Goal: Contribute content

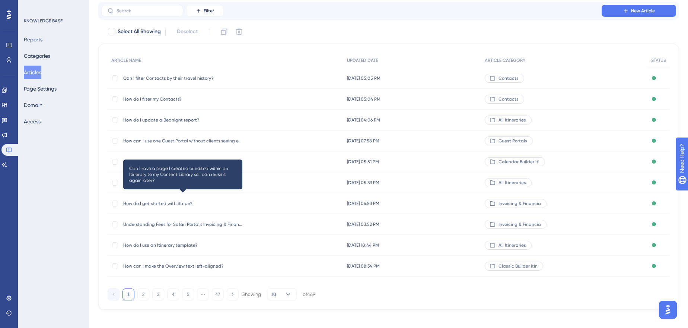
scroll to position [48, 0]
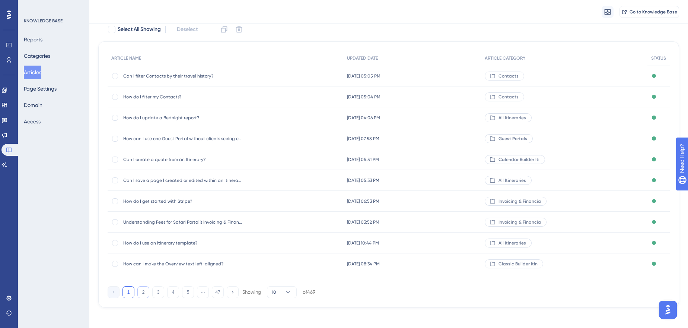
click at [143, 293] on button "2" at bounding box center [143, 292] width 12 height 12
click at [127, 289] on button "1" at bounding box center [128, 292] width 12 height 12
click at [141, 289] on button "2" at bounding box center [143, 292] width 12 height 12
click at [117, 180] on div at bounding box center [115, 180] width 6 height 6
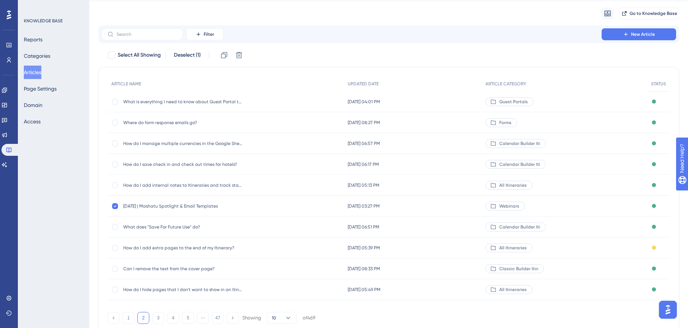
scroll to position [0, 0]
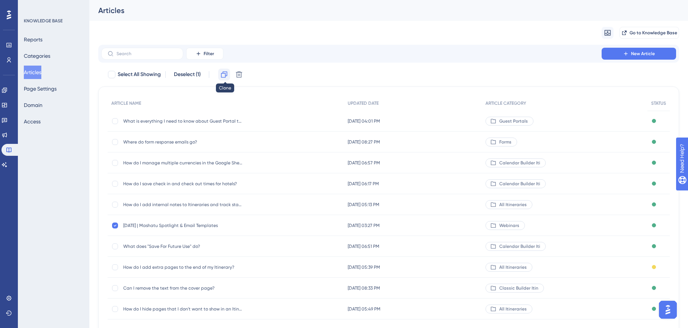
click at [225, 74] on icon at bounding box center [223, 74] width 7 height 7
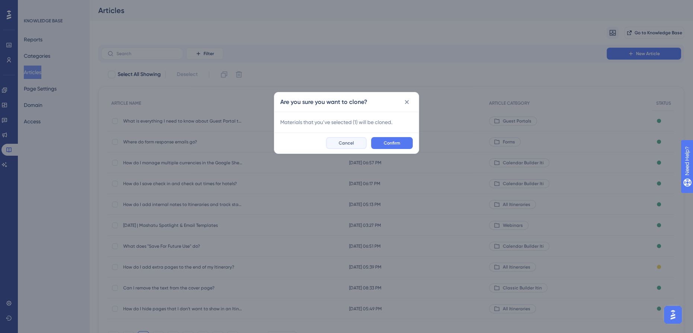
click at [349, 144] on span "Cancel" at bounding box center [346, 143] width 15 height 6
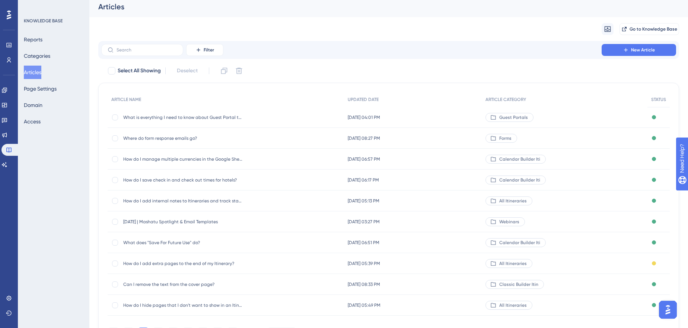
scroll to position [56, 0]
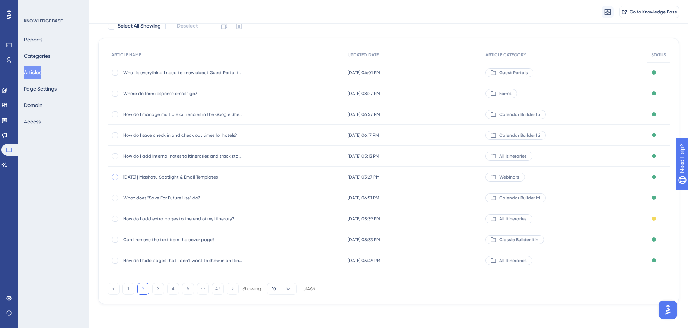
click at [116, 174] on div at bounding box center [115, 177] width 6 height 6
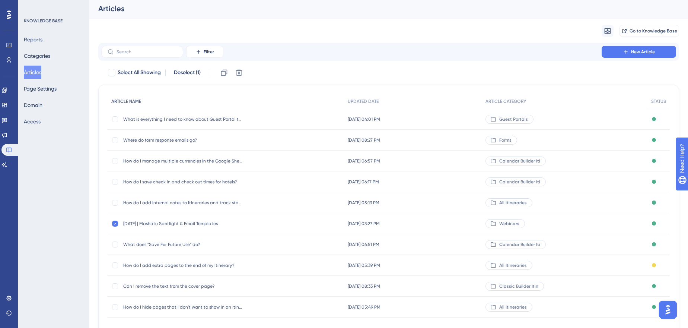
scroll to position [0, 0]
click at [226, 76] on icon at bounding box center [224, 74] width 6 height 6
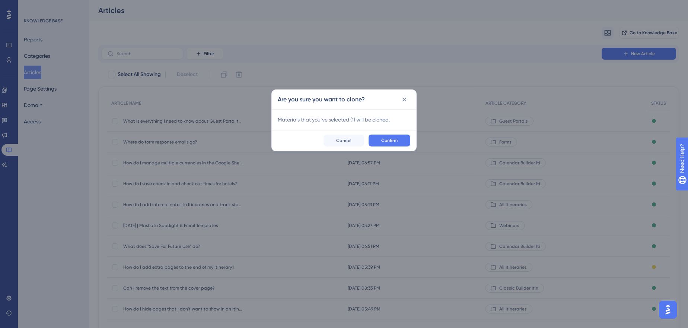
checkbox input "false"
click at [404, 138] on button "Confirm" at bounding box center [392, 143] width 42 height 12
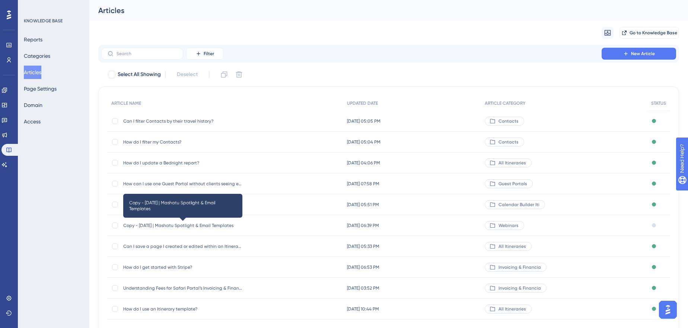
click at [178, 224] on span "Copy - [DATE] | Mashatu Spotlight & Email Templates" at bounding box center [182, 225] width 119 height 6
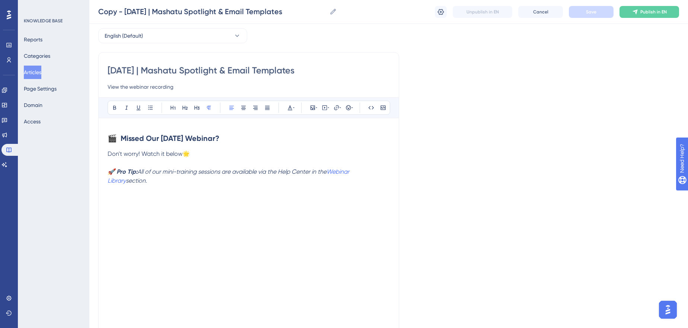
scroll to position [1, 0]
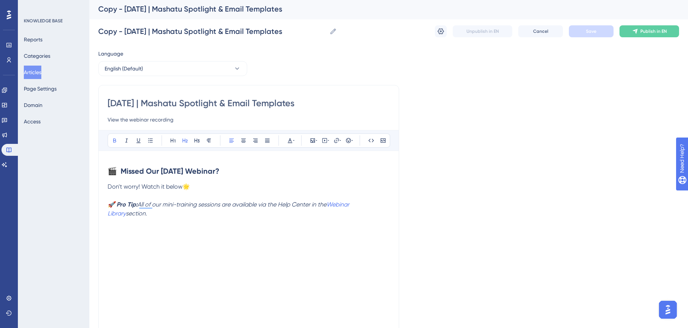
click at [140, 105] on input "[DATE] | Mashatu Spotlight & Email Templates" at bounding box center [249, 103] width 282 height 12
paste input "[DATE] | Intro to Custom Form"
type input "[DATE] | Intro to Custom Forms"
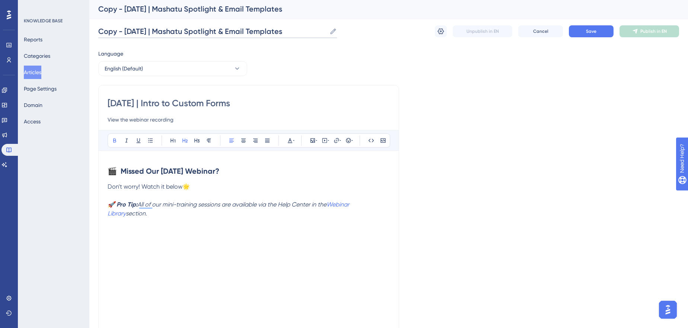
click at [279, 30] on input "Copy - [DATE] | Mashatu Spotlight & Email Templates" at bounding box center [212, 31] width 228 height 10
paste input "[DATE] | Intro to Custom Form"
type input "[DATE] | Intro to Custom Forms"
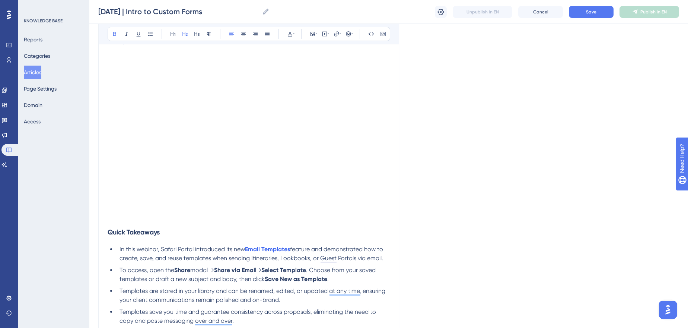
scroll to position [103, 0]
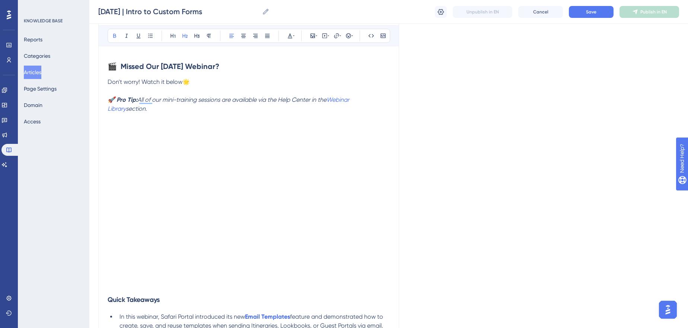
click at [138, 287] on p "To enrich screen reader interactions, please activate Accessibility in Grammarl…" at bounding box center [249, 285] width 282 height 9
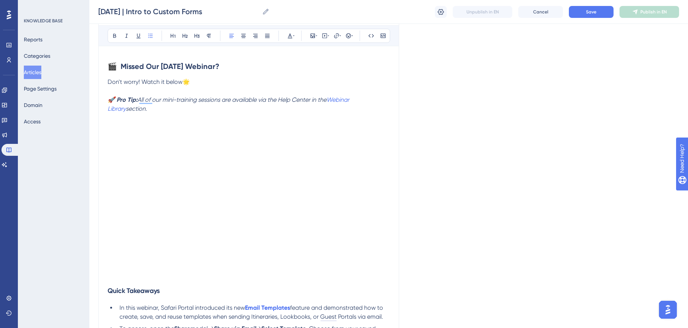
click at [107, 287] on div "[DATE] | Intro to Custom Forms View the webinar recording Bold Italic Underline…" at bounding box center [248, 290] width 301 height 621
click at [110, 289] on strong "Quick Takeaways" at bounding box center [134, 290] width 52 height 8
click at [127, 291] on strong "Quick Takeaways" at bounding box center [134, 290] width 52 height 8
click at [111, 289] on strong "Quick Takeaways" at bounding box center [134, 290] width 52 height 8
click at [106, 289] on div "[DATE] | Intro to Custom Forms View the webinar recording Bold Italic Underline…" at bounding box center [248, 290] width 301 height 621
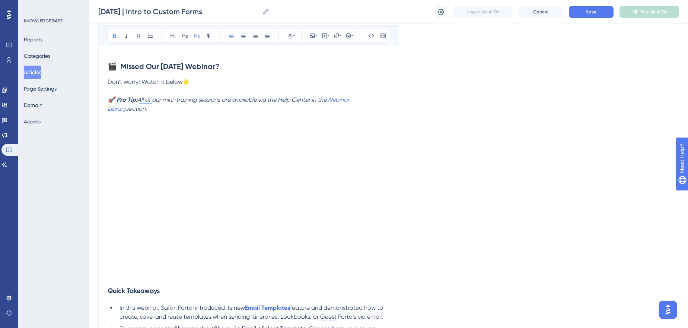
click at [108, 291] on strong "Quick Takeaways" at bounding box center [134, 290] width 52 height 8
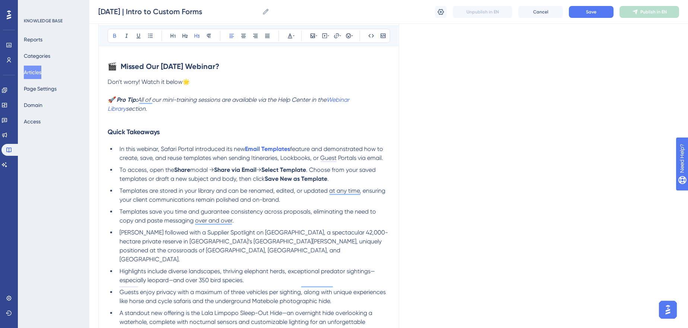
click at [143, 121] on p "To enrich screen reader interactions, please activate Accessibility in Grammarl…" at bounding box center [249, 117] width 282 height 9
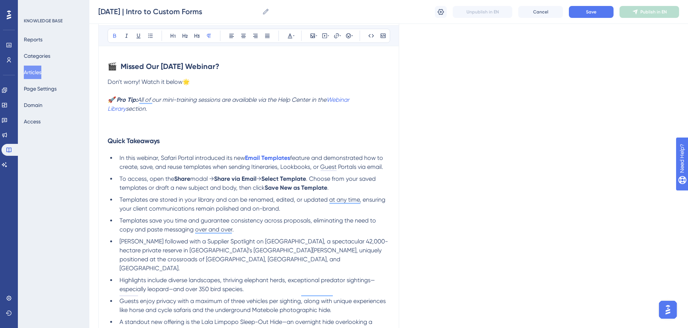
click at [126, 125] on p "To enrich screen reader interactions, please activate Accessibility in Grammarl…" at bounding box center [249, 126] width 282 height 9
click at [122, 116] on p "To enrich screen reader interactions, please activate Accessibility in Grammarl…" at bounding box center [249, 117] width 282 height 9
click at [328, 33] on icon at bounding box center [328, 36] width 1 height 6
click at [311, 75] on textarea at bounding box center [324, 82] width 113 height 34
click at [312, 89] on textarea "To enrich screen reader interactions, please activate Accessibility in Grammarl…" at bounding box center [324, 82] width 113 height 34
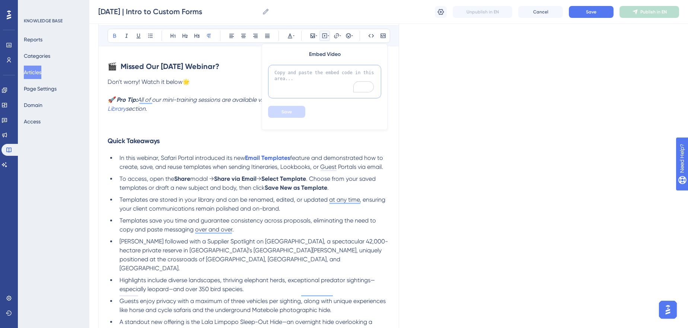
paste textarea "<div style="padding:42.86% 0 0 0;position:relative;"><iframe src="[URL][DOMAIN_…"
type textarea "<div style="padding:42.86% 0 0 0;position:relative;"><iframe src="[URL][DOMAIN_…"
click at [287, 110] on span "Save" at bounding box center [286, 112] width 10 height 6
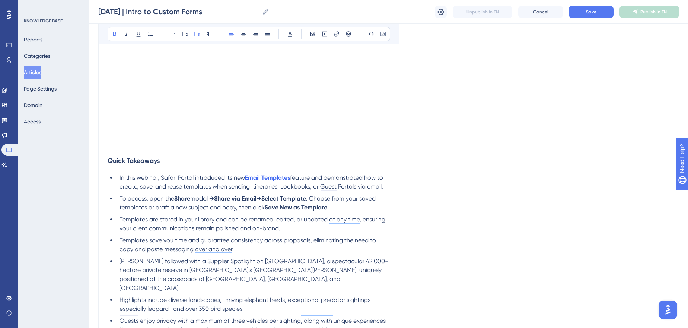
click at [272, 162] on h3 "Quick Takeaways" at bounding box center [249, 160] width 282 height 19
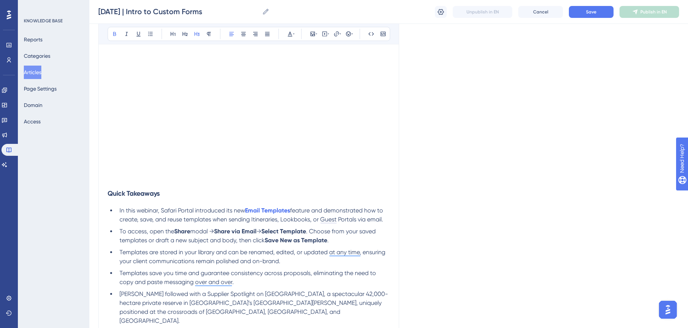
scroll to position [170, 0]
click at [281, 233] on strong "Select Template" at bounding box center [283, 232] width 45 height 7
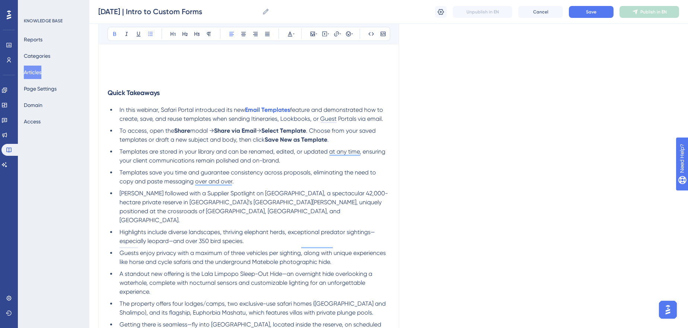
scroll to position [306, 0]
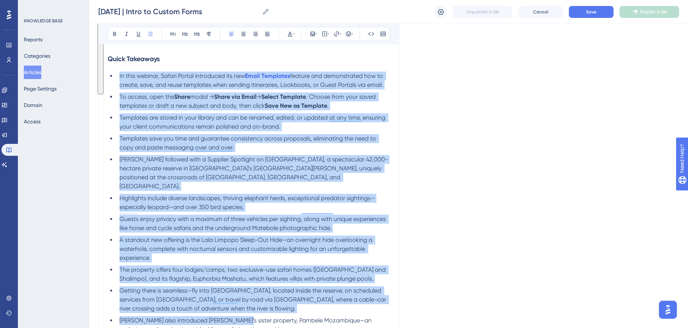
drag, startPoint x: 243, startPoint y: 315, endPoint x: 114, endPoint y: 76, distance: 272.0
click at [114, 76] on ul "In this webinar, Safari Portal introduced its new Email Templates feature and d…" at bounding box center [249, 202] width 282 height 262
click at [351, 180] on li "[PERSON_NAME] followed with a Supplier Spotlight on [GEOGRAPHIC_DATA], a specta…" at bounding box center [253, 173] width 273 height 36
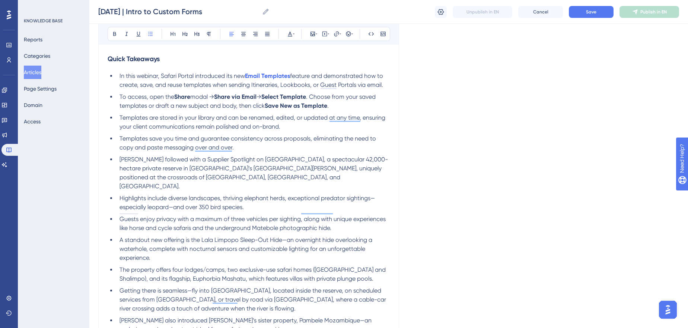
click at [500, 229] on div "Language English (Default) [DATE] | Intro to Custom Forms View the webinar reco…" at bounding box center [388, 78] width 581 height 673
click at [296, 287] on span "Getting there is seamless—fly into [GEOGRAPHIC_DATA], located inside the reserv…" at bounding box center [253, 299] width 268 height 25
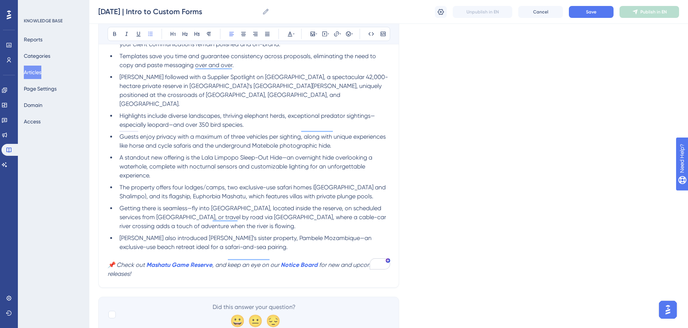
scroll to position [407, 0]
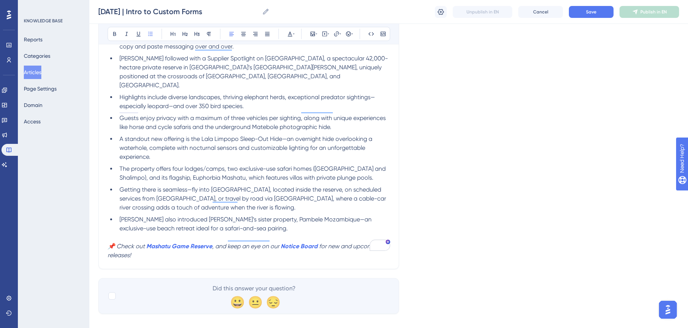
click at [246, 218] on li "[PERSON_NAME] also introduced [PERSON_NAME]’s sister property, Pambele Mozambiq…" at bounding box center [253, 224] width 273 height 18
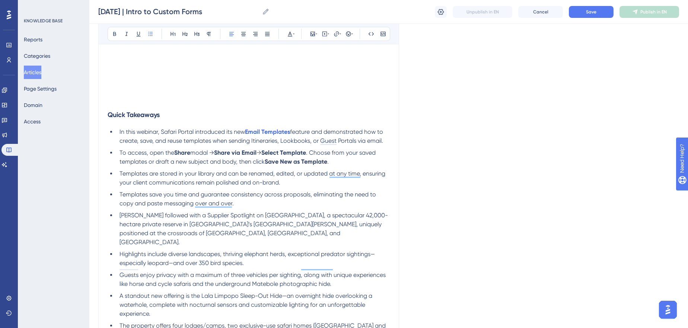
scroll to position [238, 0]
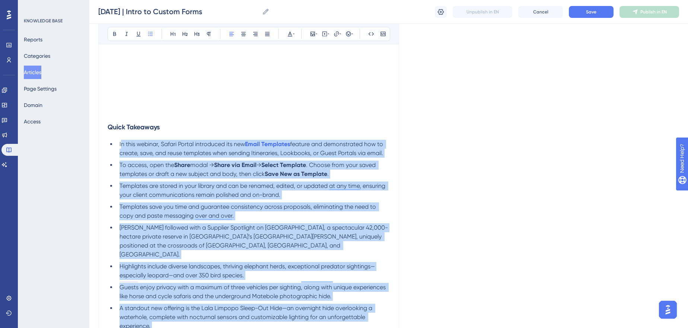
click at [120, 145] on span "In this webinar, Safari Portal introduced its new" at bounding box center [181, 143] width 125 height 7
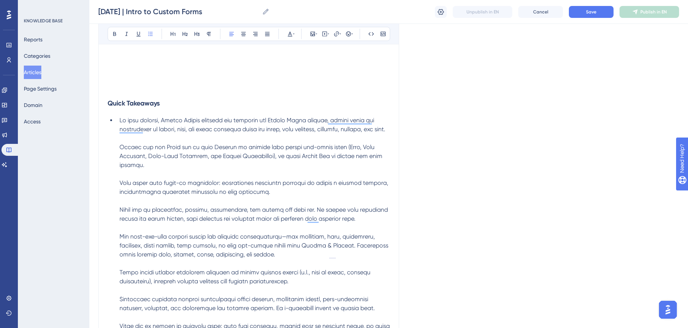
scroll to position [313, 0]
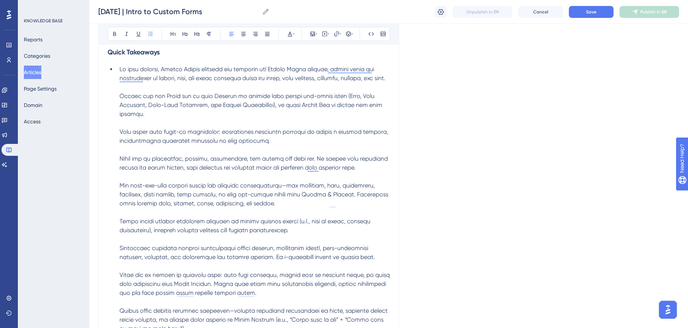
click at [163, 88] on li "To enrich screen reader interactions, please activate Accessibility in Grammarl…" at bounding box center [253, 212] width 273 height 295
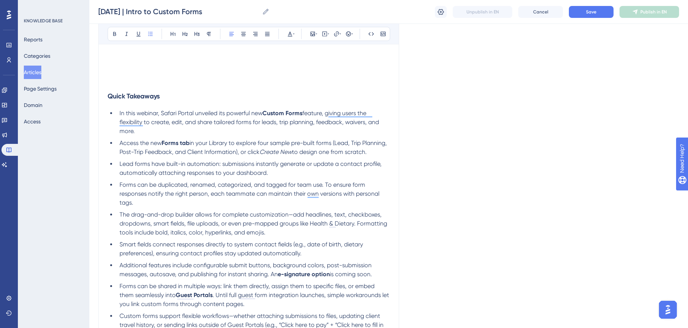
scroll to position [269, 0]
click at [276, 262] on span "Additional features include configurable submit buttons, background colors, pos…" at bounding box center [246, 269] width 254 height 16
click at [176, 169] on span "Lead forms have built-in automation: submissions instantly generate or update a…" at bounding box center [251, 168] width 264 height 16
click at [138, 112] on span "In this webinar, Safari Portal unveiled its powerful new" at bounding box center [190, 112] width 143 height 7
click at [132, 114] on span "In this webinar, Safari Portal unveiled its powerful new" at bounding box center [190, 112] width 143 height 7
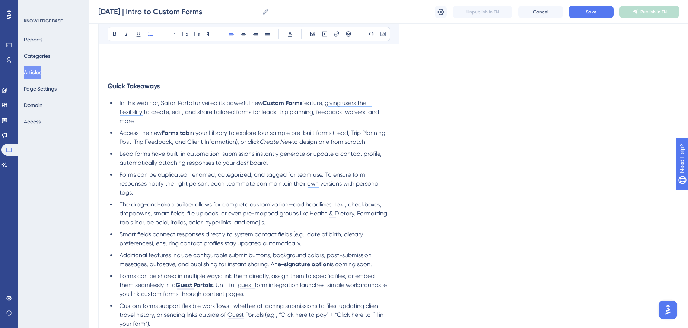
scroll to position [235, 0]
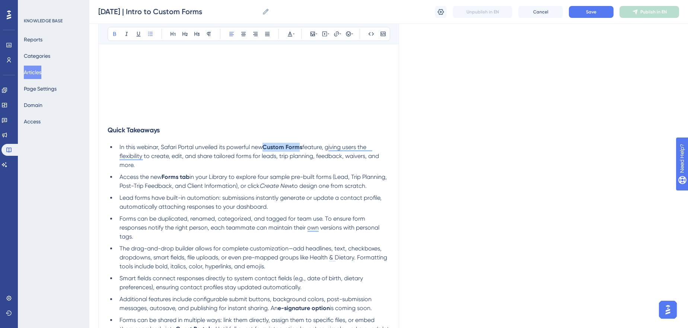
drag, startPoint x: 303, startPoint y: 147, endPoint x: 267, endPoint y: 146, distance: 35.8
click at [267, 146] on strong "Custom Forms" at bounding box center [282, 146] width 40 height 7
click at [314, 146] on span "feature, giving users the flexibility to create, edit, and share tailored forms…" at bounding box center [249, 155] width 261 height 25
drag, startPoint x: 316, startPoint y: 146, endPoint x: 260, endPoint y: 143, distance: 55.5
click at [260, 143] on li "In this webinar, Safari Portal unveiled its powerful new Custom Forms feature, …" at bounding box center [253, 156] width 273 height 27
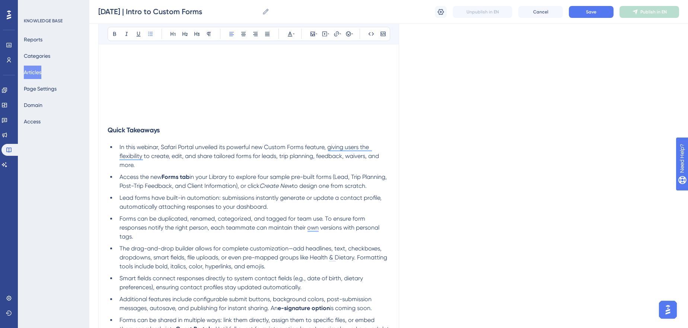
click at [298, 160] on li "In this webinar, Safari Portal unveiled its powerful new Custom Forms feature, …" at bounding box center [253, 156] width 273 height 27
click at [137, 166] on li "In this webinar, Safari Portal unveiled its powerful new Custom Forms feature, …" at bounding box center [253, 156] width 273 height 27
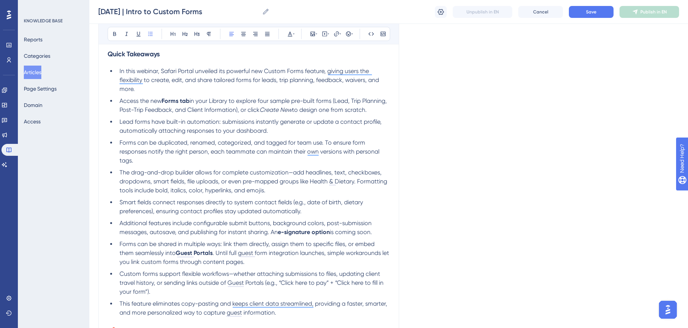
scroll to position [269, 0]
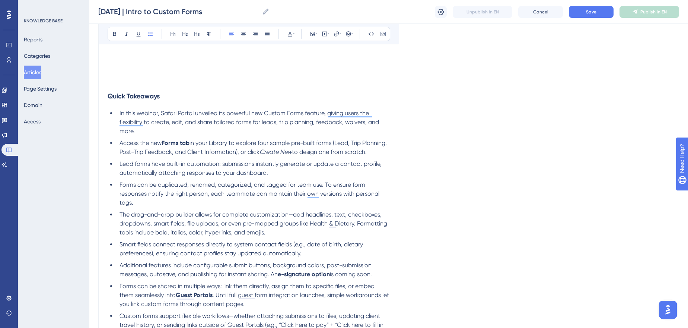
click at [179, 165] on span "Lead forms have built-in automation: submissions instantly generate or update a…" at bounding box center [251, 168] width 264 height 16
drag, startPoint x: 238, startPoint y: 158, endPoint x: 206, endPoint y: 124, distance: 46.9
click at [238, 158] on ul "In this webinar, Safari Portal unveiled its powerful new Custom Forms feature, …" at bounding box center [249, 234] width 282 height 250
drag, startPoint x: 267, startPoint y: 111, endPoint x: 303, endPoint y: 113, distance: 36.5
click at [303, 113] on span "In this webinar, Safari Portal unveiled its powerful new Custom Forms feature, …" at bounding box center [249, 121] width 261 height 25
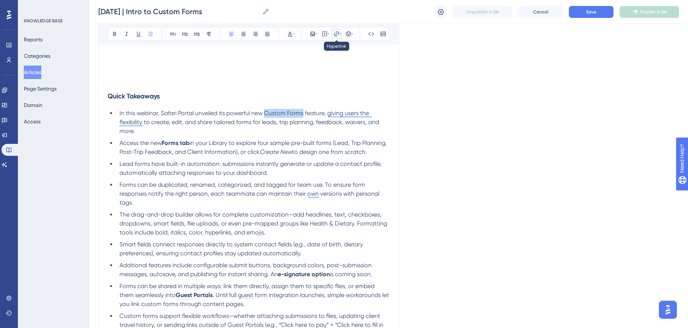
click at [340, 32] on icon at bounding box center [340, 34] width 1 height 6
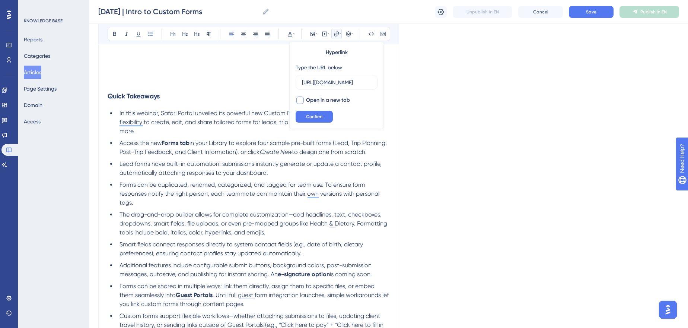
scroll to position [0, 121]
type input "[URL][DOMAIN_NAME]"
click at [314, 97] on span "Open in a new tab" at bounding box center [328, 100] width 44 height 9
checkbox input "true"
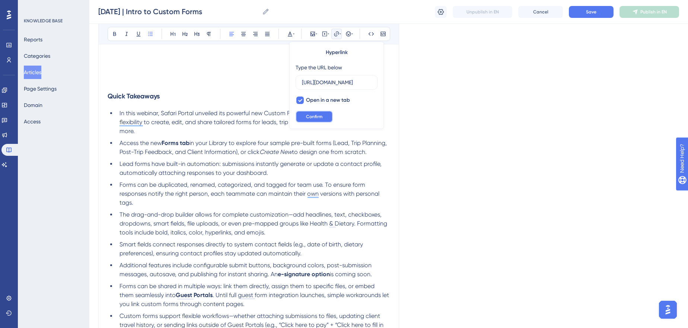
drag, startPoint x: 321, startPoint y: 118, endPoint x: 190, endPoint y: 91, distance: 133.7
click at [321, 117] on span "Confirm" at bounding box center [314, 117] width 16 height 6
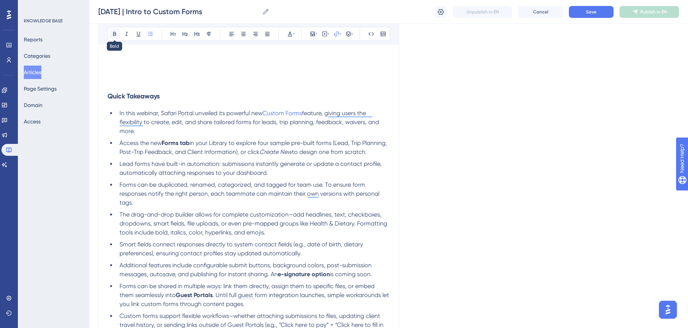
click at [117, 32] on icon at bounding box center [115, 34] width 6 height 6
click at [286, 133] on li "In this webinar, Safari Portal unveiled its powerful new Custom Forms feature, …" at bounding box center [253, 122] width 273 height 27
click at [246, 114] on span "In this webinar, Safari Portal unveiled its powerful new" at bounding box center [190, 112] width 143 height 7
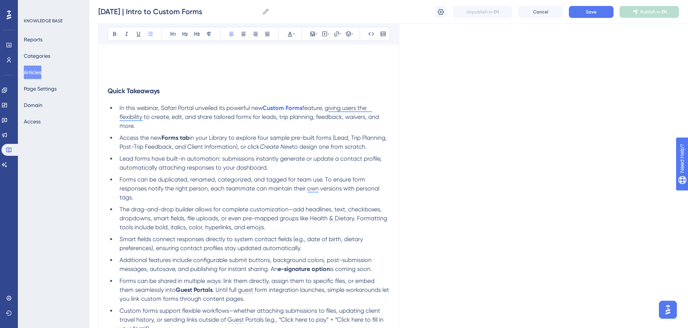
scroll to position [269, 0]
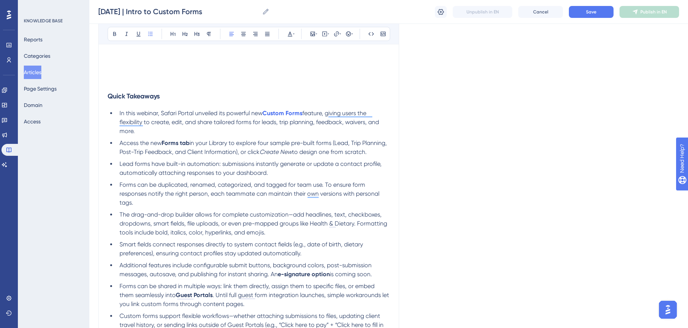
click at [162, 114] on span "In this webinar, Safari Portal unveiled its powerful new" at bounding box center [190, 112] width 143 height 7
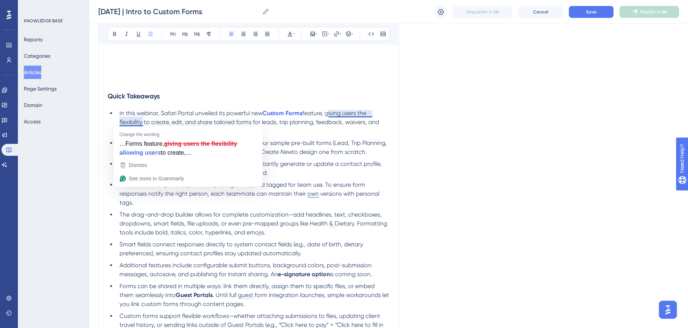
click at [218, 117] on li "In this webinar, Safari Portal unveiled its powerful new Custom Forms feature, …" at bounding box center [253, 122] width 273 height 27
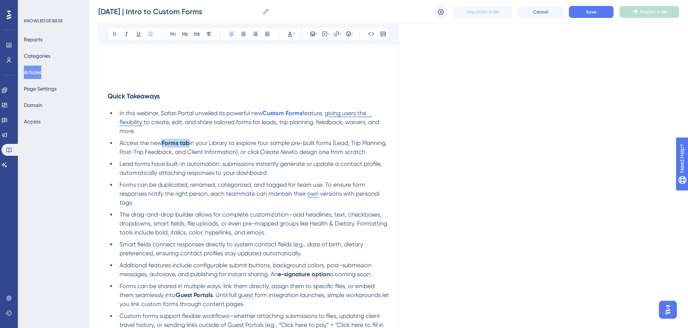
drag, startPoint x: 191, startPoint y: 142, endPoint x: 164, endPoint y: 141, distance: 27.6
click at [164, 141] on li "Access the new Forms tab in your Library to explore four sample pre-built forms…" at bounding box center [253, 147] width 273 height 18
click at [188, 150] on span "Access the new Forms tab in your Library to explore four sample pre-built forms…" at bounding box center [254, 147] width 271 height 16
click at [186, 141] on span "Access the new Forms tab in your Library to explore four sample pre-built forms…" at bounding box center [254, 147] width 271 height 16
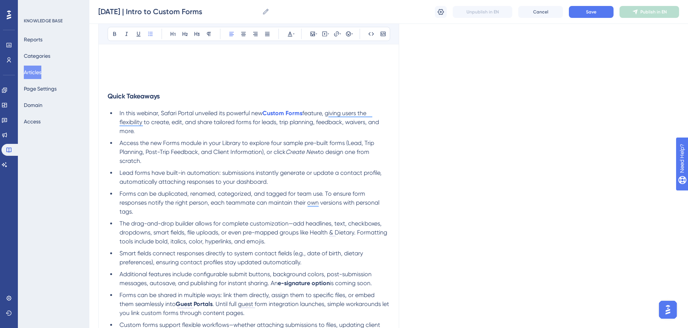
click at [237, 138] on li "Access the new Forms module in your Library to explore four sample pre-built fo…" at bounding box center [253, 151] width 273 height 27
click at [239, 137] on ul "In this webinar, Safari Portal unveiled its powerful new Custom Forms feature, …" at bounding box center [249, 238] width 282 height 259
click at [238, 142] on span "Access the new Forms module in your Library to explore four sample pre-built fo…" at bounding box center [247, 147] width 256 height 16
click at [201, 146] on span "Access the new Forms module in your Library to explore four sample pre-built fo…" at bounding box center [247, 147] width 256 height 16
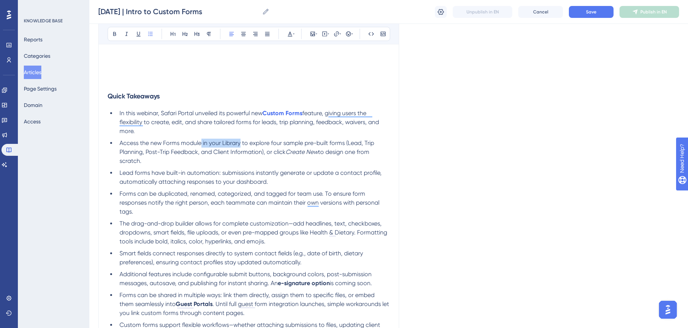
click at [239, 144] on span "Access the new Forms module in your Library to explore four sample pre-built fo…" at bounding box center [247, 147] width 256 height 16
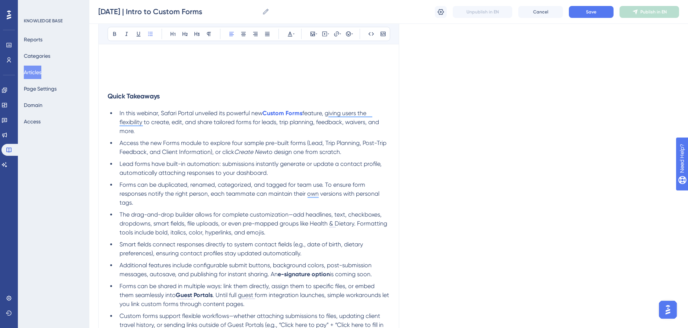
click at [234, 144] on span "Access the new Forms module to explore four sample pre-built forms (Lead, Trip …" at bounding box center [253, 147] width 268 height 16
drag, startPoint x: 295, startPoint y: 143, endPoint x: 211, endPoint y: 153, distance: 84.1
click at [211, 153] on span "Access the new Forms module to explore sample pre-built forms (Lead, Trip Plann…" at bounding box center [247, 147] width 256 height 16
drag, startPoint x: 316, startPoint y: 141, endPoint x: 349, endPoint y: 138, distance: 32.9
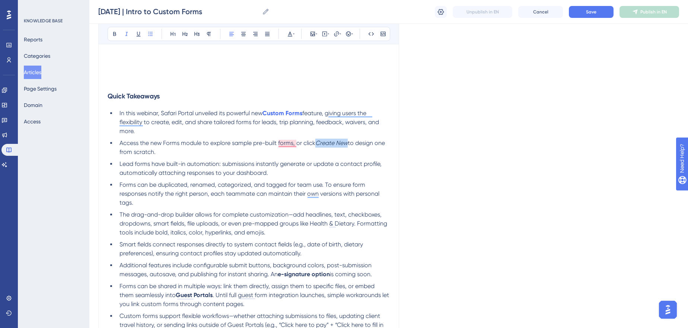
click at [348, 140] on em "Create New" at bounding box center [331, 142] width 32 height 7
click at [349, 138] on li "Access the new Forms module to explore sample pre-built forms, or click Create …" at bounding box center [253, 147] width 273 height 18
click at [354, 140] on span "to design one from scratch." at bounding box center [252, 147] width 267 height 16
click at [151, 150] on span "to design one from scratch." at bounding box center [252, 147] width 267 height 16
click at [238, 171] on span "Lead forms have built-in automation: submissions instantly generate or update a…" at bounding box center [251, 168] width 264 height 16
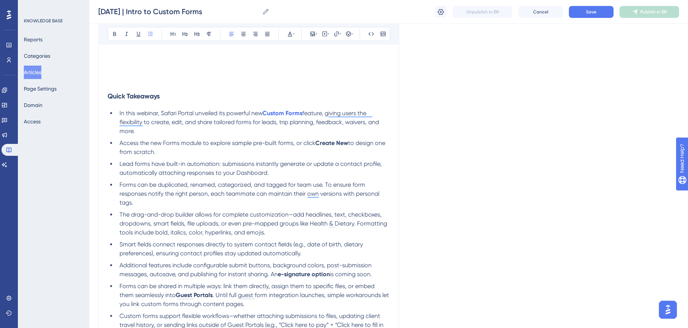
click at [230, 174] on span "Lead forms have built-in automation: submissions instantly generate or update a…" at bounding box center [251, 168] width 264 height 16
click at [230, 173] on span "Lead forms have built-in automation: submissions instantly generate or update a…" at bounding box center [251, 168] width 264 height 16
click at [242, 168] on li "Lead forms have built-in automation: submissions instantly generate or update a…" at bounding box center [253, 168] width 273 height 18
click at [237, 186] on span "Forms can be duplicated, renamed, categorized, and tagged for team use. To ensu…" at bounding box center [249, 193] width 261 height 25
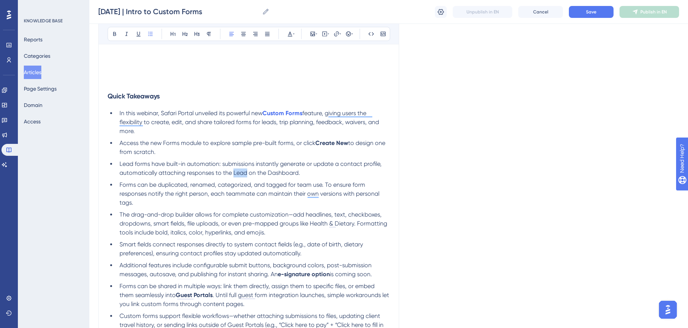
drag, startPoint x: 233, startPoint y: 172, endPoint x: 246, endPoint y: 169, distance: 13.0
click at [246, 169] on span "Lead forms have built-in automation: submissions instantly generate or update a…" at bounding box center [251, 168] width 264 height 16
click at [343, 30] on div "Bold Italic Underline Bullet Point Heading 1 Heading 2 Heading 3 Normal Align L…" at bounding box center [249, 34] width 283 height 14
click at [240, 178] on ul "In this webinar, Safari Portal unveiled its powerful new Custom Forms feature, …" at bounding box center [249, 234] width 282 height 250
click at [239, 172] on span "Lead forms have built-in automation: submissions instantly generate or update a…" at bounding box center [251, 168] width 264 height 16
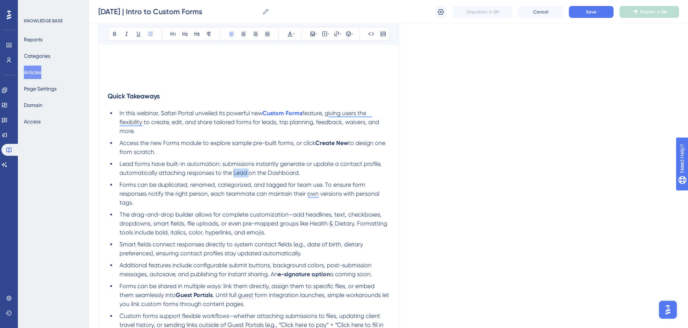
click at [239, 172] on span "Lead forms have built-in automation: submissions instantly generate or update a…" at bounding box center [251, 168] width 264 height 16
click at [335, 32] on icon at bounding box center [337, 34] width 6 height 6
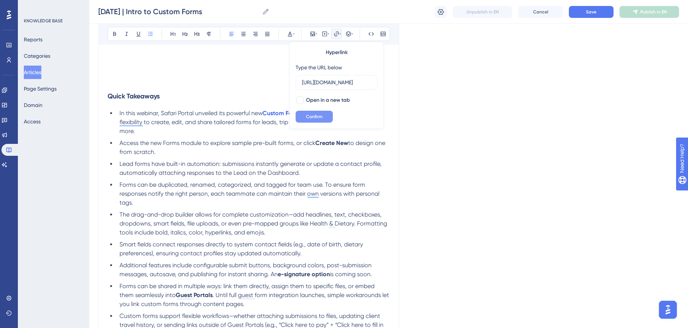
scroll to position [0, 181]
type input "[URL][DOMAIN_NAME]"
click at [314, 97] on span "Open in a new tab" at bounding box center [328, 100] width 44 height 9
checkbox input "true"
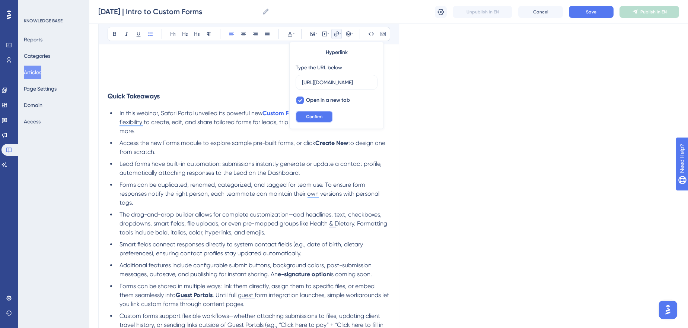
click at [312, 112] on button "Confirm" at bounding box center [314, 117] width 37 height 12
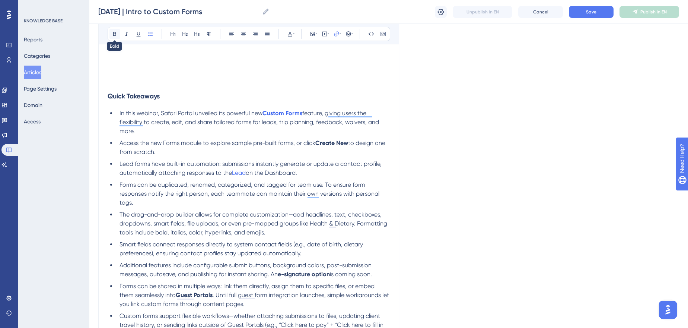
click at [115, 35] on icon at bounding box center [114, 34] width 3 height 4
click at [308, 172] on li "Lead forms have built-in automation: submissions instantly generate or update a…" at bounding box center [253, 168] width 273 height 18
drag, startPoint x: 120, startPoint y: 171, endPoint x: 215, endPoint y: 173, distance: 95.3
click at [215, 173] on span "Lead forms have built-in automation: submissions instantly generate or update a…" at bounding box center [251, 168] width 264 height 16
click at [211, 232] on span "The drag-and-drop builder allows for complete customization—add headlines, text…" at bounding box center [253, 223] width 269 height 25
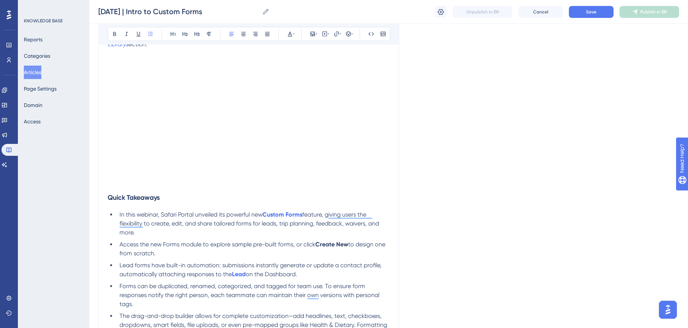
scroll to position [167, 0]
click at [441, 13] on icon at bounding box center [441, 12] width 6 height 6
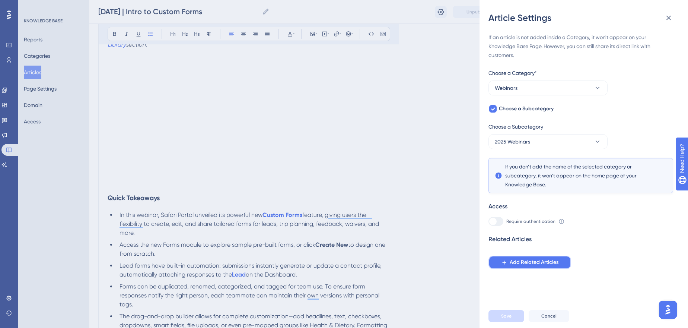
click at [546, 258] on span "Add Related Articles" at bounding box center [534, 262] width 49 height 9
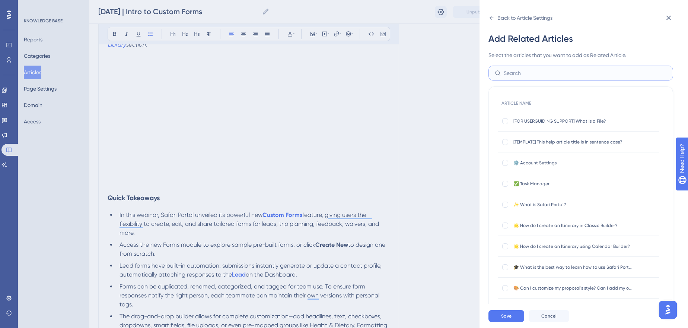
click at [557, 72] on input "text" at bounding box center [585, 73] width 163 height 8
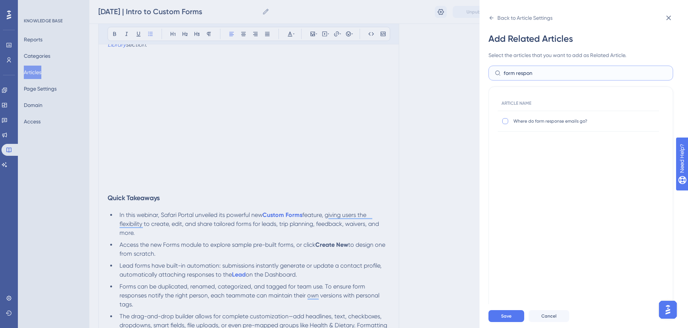
type input "form respon"
click at [508, 121] on div at bounding box center [505, 121] width 6 height 6
checkbox input "true"
click at [509, 319] on span "Save" at bounding box center [506, 316] width 10 height 6
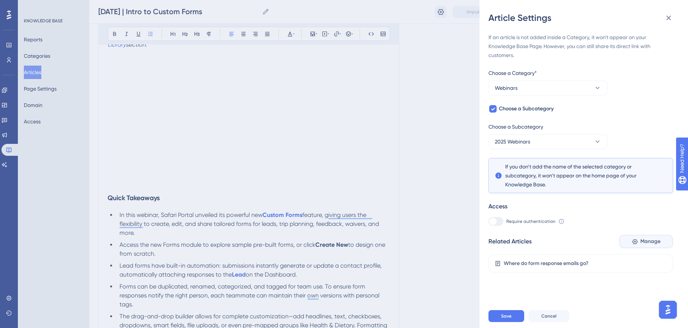
click at [632, 245] on button "Manage" at bounding box center [646, 241] width 54 height 13
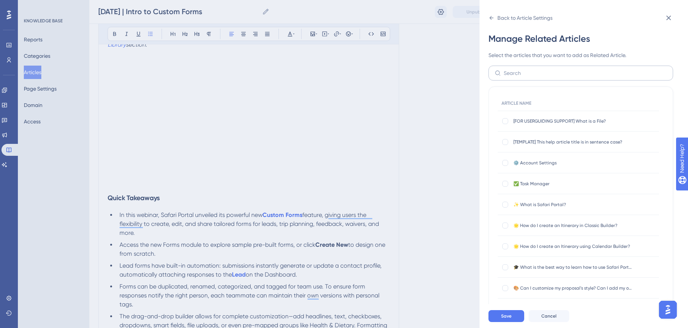
click at [564, 67] on label at bounding box center [580, 73] width 185 height 15
click at [564, 69] on input "text" at bounding box center [585, 73] width 163 height 8
type input "form"
click at [547, 141] on span "Custom Forms in Safari Portal" at bounding box center [572, 142] width 119 height 6
click at [505, 141] on div at bounding box center [505, 142] width 6 height 6
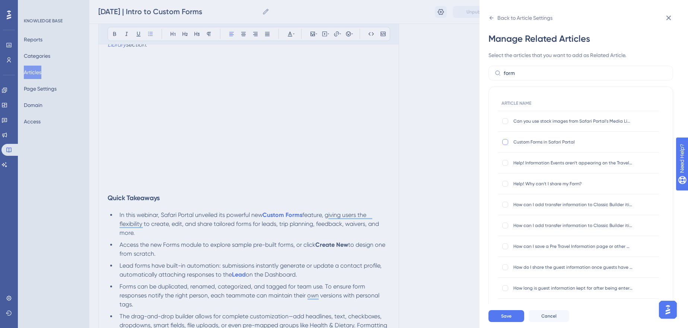
checkbox input "true"
click at [510, 319] on span "Save" at bounding box center [506, 316] width 10 height 6
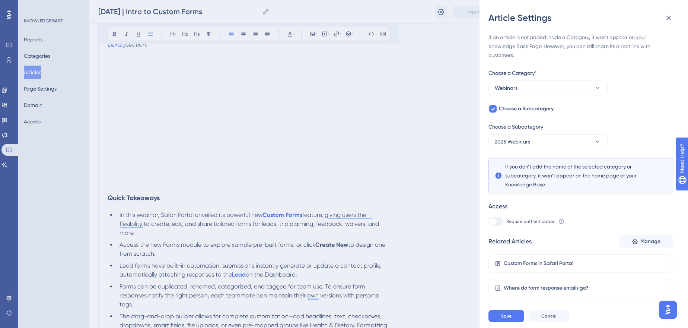
click at [496, 314] on div "Save Cancel" at bounding box center [592, 316] width 208 height 24
click at [500, 315] on button "Save" at bounding box center [506, 316] width 36 height 12
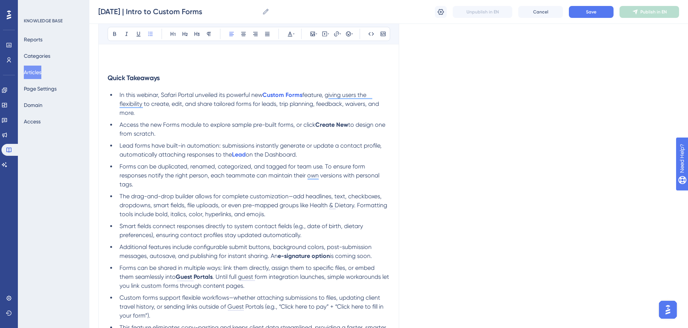
scroll to position [337, 0]
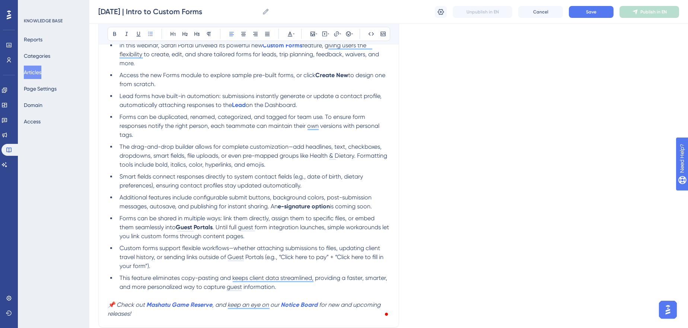
click at [293, 145] on span "The drag-and-drop builder allows for complete customization—add headlines, text…" at bounding box center [253, 155] width 269 height 25
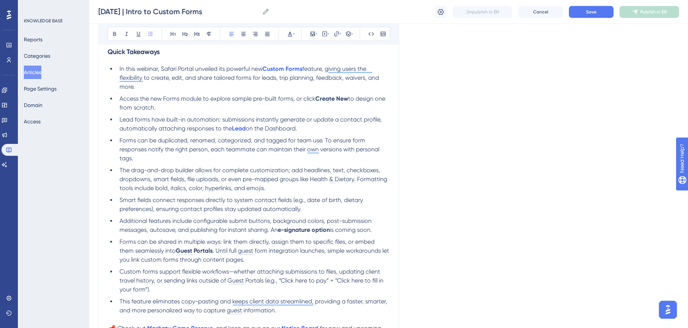
scroll to position [303, 0]
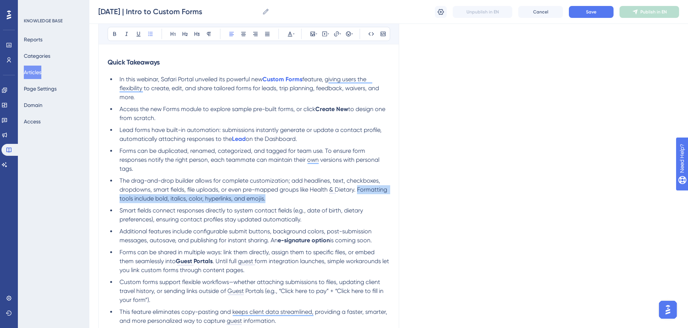
drag, startPoint x: 269, startPoint y: 200, endPoint x: 358, endPoint y: 188, distance: 89.4
click at [358, 189] on li "The drag-and-drop builder allows for complete customization; add headlines, tex…" at bounding box center [253, 189] width 273 height 27
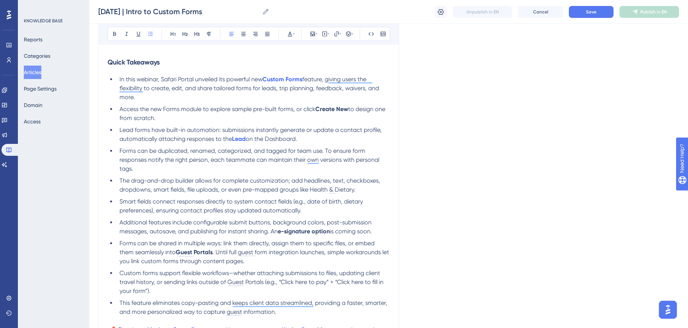
click at [375, 219] on li "Additional features include configurable submit buttons, background colors, pos…" at bounding box center [253, 227] width 273 height 18
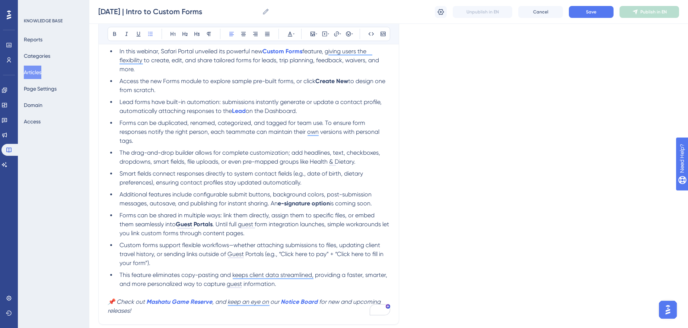
scroll to position [337, 0]
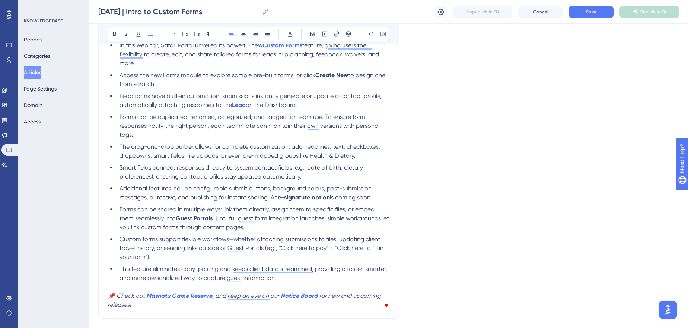
click at [320, 187] on span "Additional features include configurable submit buttons, background colors, pos…" at bounding box center [246, 193] width 254 height 16
click at [254, 161] on ul "In this webinar, Safari Portal unveiled its powerful new Custom Forms feature, …" at bounding box center [249, 161] width 282 height 241
click at [270, 190] on span "Additional features include configurable submit buttons, background colors, pos…" at bounding box center [246, 193] width 254 height 16
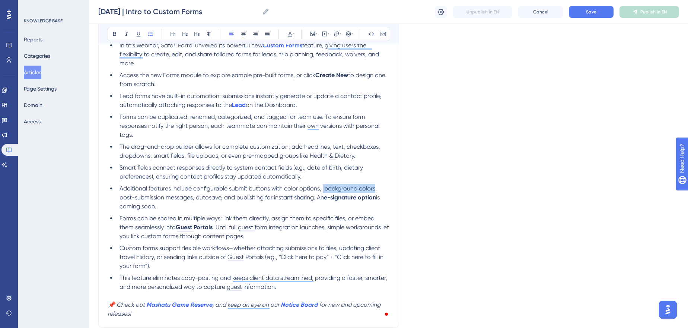
click at [375, 189] on span "Additional features include configurable submit buttons with color options, bac…" at bounding box center [248, 193] width 259 height 16
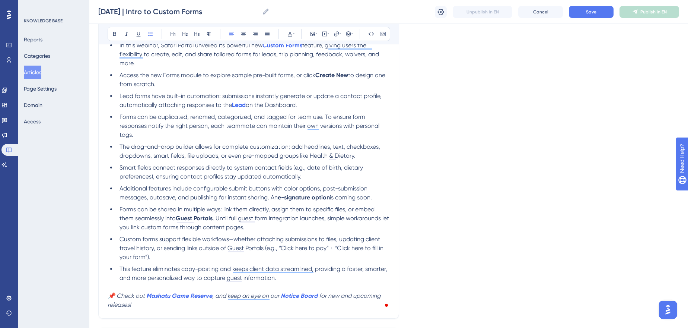
click at [286, 191] on span "Additional features include configurable submit buttons with color options, pos…" at bounding box center [243, 193] width 249 height 16
click at [316, 184] on li "Additional features include configurable submit buttons with a color options, p…" at bounding box center [253, 193] width 273 height 18
click at [303, 190] on span "Additional features include configurable submit buttons with a color picker, po…" at bounding box center [244, 193] width 250 height 16
click at [169, 200] on span "Additional features include configurable submit buttons with a color picker, po…" at bounding box center [244, 193] width 250 height 16
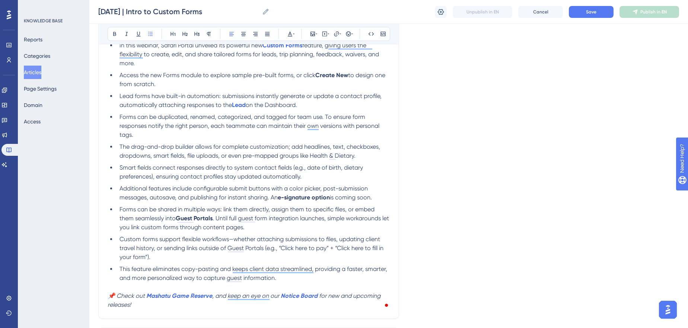
click at [289, 186] on span "Additional features include configurable submit buttons with a color picker, po…" at bounding box center [244, 193] width 250 height 16
click at [360, 194] on span "is coming soon." at bounding box center [351, 197] width 42 height 7
click at [176, 196] on span "Additional features include configurable submit buttons with a color picker, po…" at bounding box center [244, 193] width 250 height 16
click at [173, 196] on span "Additional features include configurable submit buttons with a color picker, po…" at bounding box center [244, 193] width 250 height 16
click at [175, 197] on span "Additional features include configurable submit buttons with a color picker, po…" at bounding box center [244, 193] width 250 height 16
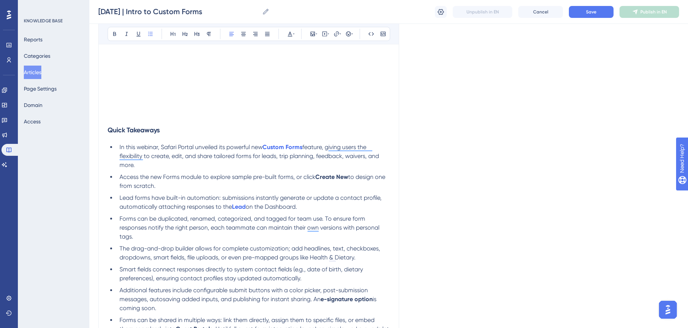
scroll to position [303, 0]
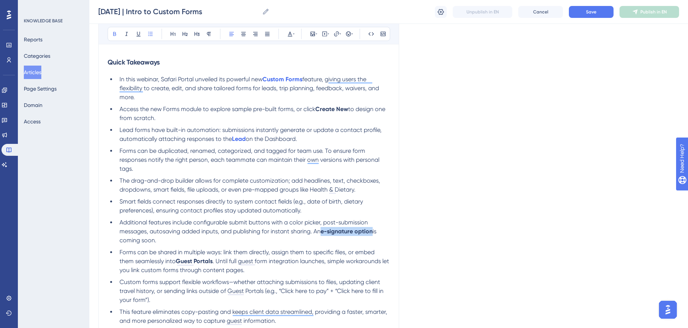
drag, startPoint x: 323, startPoint y: 232, endPoint x: 375, endPoint y: 232, distance: 52.5
click at [375, 232] on li "Additional features include configurable submit buttons with a color picker, po…" at bounding box center [253, 231] width 273 height 27
click at [110, 35] on button at bounding box center [114, 34] width 10 height 10
click at [209, 178] on span "The drag-and-drop builder allows for complete customization; add headlines, tex…" at bounding box center [250, 185] width 262 height 16
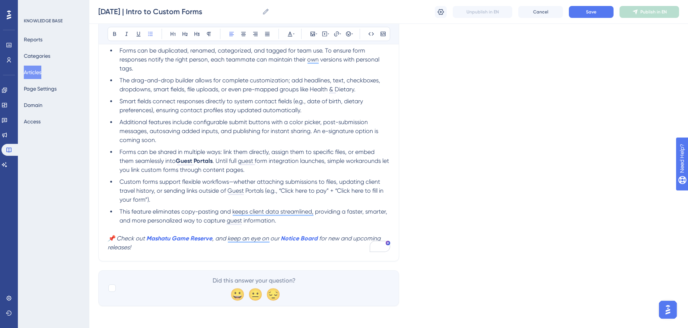
scroll to position [404, 0]
click at [160, 171] on li "Forms can be shared in multiple ways: link them directly, assign them to specif…" at bounding box center [253, 159] width 273 height 27
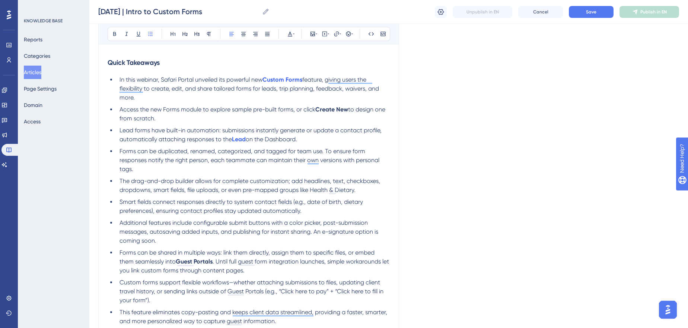
scroll to position [303, 0]
drag, startPoint x: 167, startPoint y: 240, endPoint x: 314, endPoint y: 233, distance: 147.6
click at [314, 233] on li "Additional features include configurable submit buttons with a color picker, po…" at bounding box center [253, 231] width 273 height 27
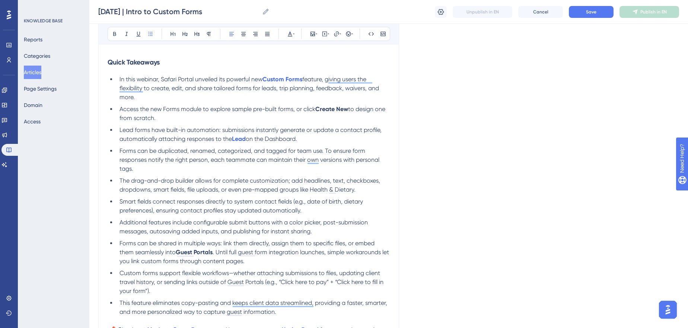
click at [171, 237] on ul "In this webinar, Safari Portal unveiled its powerful new Custom Forms feature, …" at bounding box center [249, 195] width 282 height 241
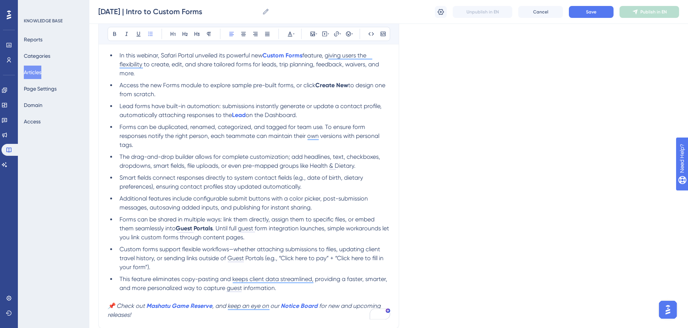
scroll to position [337, 0]
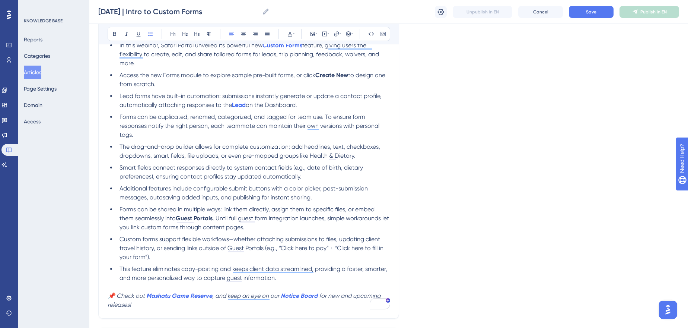
click at [179, 177] on span "Smart fields connect responses directly to system contact fields (e.g., date of…" at bounding box center [241, 172] width 245 height 16
click at [182, 173] on span "Smart fields connect responses directly to system contact fields (e.g., date of…" at bounding box center [241, 172] width 245 height 16
drag, startPoint x: 212, startPoint y: 172, endPoint x: 208, endPoint y: 174, distance: 4.9
click at [211, 172] on li "Smart fields connect responses directly to system contact fields (e.g., date of…" at bounding box center [253, 172] width 273 height 18
click at [208, 174] on span "Smart fields connect responses directly to system contact fields (e.g., date of…" at bounding box center [241, 172] width 245 height 16
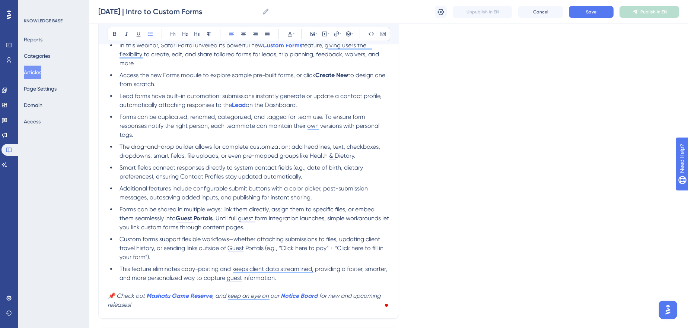
click at [181, 175] on span "Smart fields connect responses directly to system contact fields (e.g., date of…" at bounding box center [241, 172] width 245 height 16
click at [224, 178] on span "Smart fields connect responses directly to system contact fields (e.g., date of…" at bounding box center [241, 172] width 245 height 16
click at [224, 177] on span "Smart fields connect responses directly to system contact fields (e.g., date of…" at bounding box center [241, 172] width 245 height 16
click at [334, 34] on icon at bounding box center [337, 34] width 6 height 6
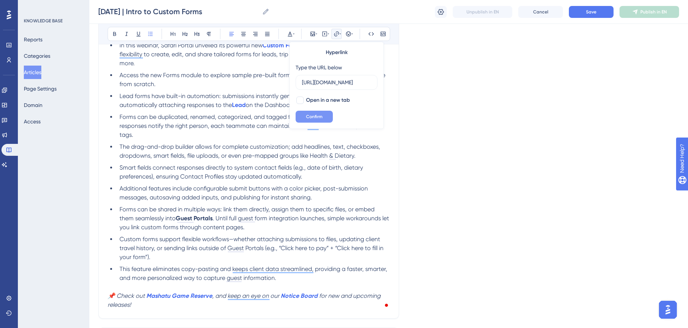
scroll to position [0, 102]
type input "[URL][DOMAIN_NAME]"
click at [316, 101] on span "Open in a new tab" at bounding box center [328, 100] width 44 height 9
checkbox input "true"
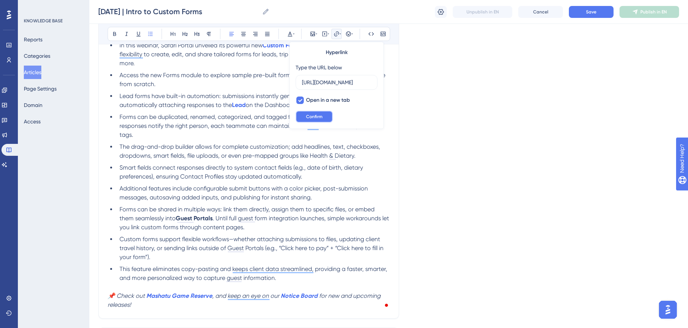
click at [308, 114] on span "Confirm" at bounding box center [314, 117] width 16 height 6
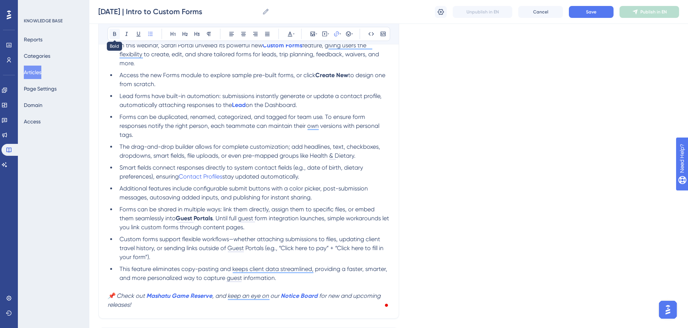
click at [115, 31] on icon at bounding box center [115, 34] width 6 height 6
click at [272, 148] on span "The drag-and-drop builder allows for complete customization; add headlines, tex…" at bounding box center [250, 151] width 262 height 16
drag, startPoint x: 259, startPoint y: 198, endPoint x: 254, endPoint y: 201, distance: 5.7
click at [259, 198] on span "Additional features include configurable submit buttons with a color picker, po…" at bounding box center [244, 193] width 250 height 16
click at [301, 191] on span "Additional features include configurable submit buttons with a color picker, po…" at bounding box center [244, 193] width 250 height 16
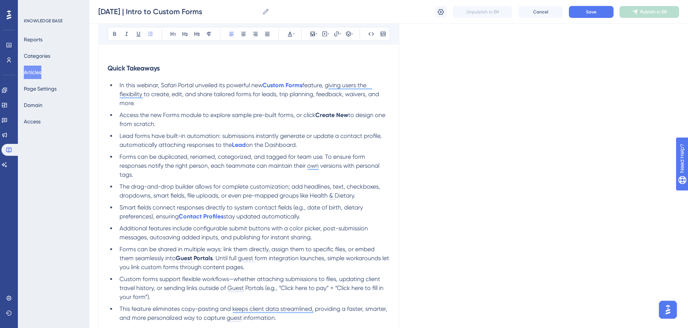
scroll to position [303, 0]
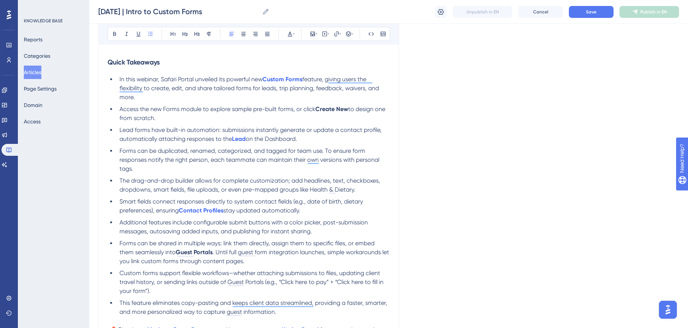
click at [212, 141] on span "Lead forms have built-in automation: submissions instantly generate or update a…" at bounding box center [251, 134] width 264 height 16
click at [241, 184] on li "The drag-and-drop builder allows for complete customization; add headlines, tex…" at bounding box center [253, 185] width 273 height 18
click at [235, 210] on span "stay updated automatically." at bounding box center [261, 210] width 77 height 7
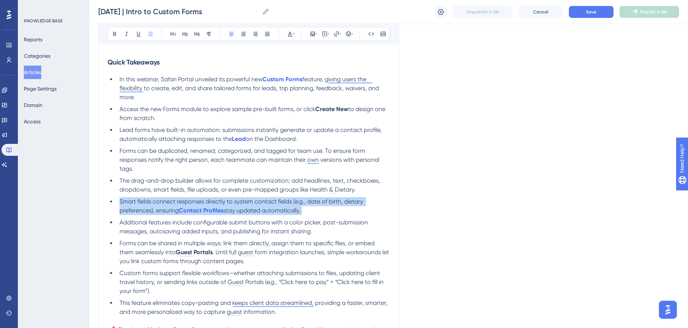
click at [235, 210] on span "stay updated automatically." at bounding box center [261, 210] width 77 height 7
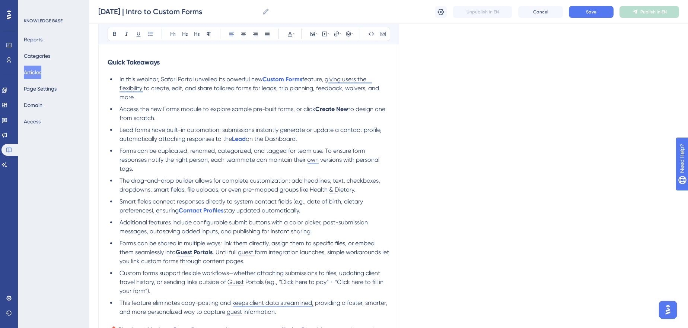
click at [265, 188] on span "The drag-and-drop builder allows for complete customization; add headlines, tex…" at bounding box center [250, 185] width 262 height 16
click at [157, 239] on li "Forms can be shared in multiple ways: link them directly, assign them to specif…" at bounding box center [253, 252] width 273 height 27
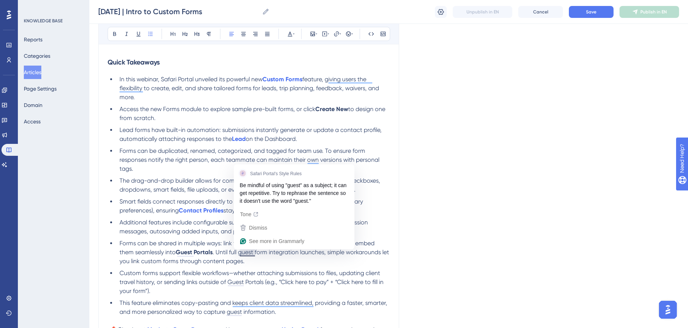
click at [392, 251] on div "[DATE] | Intro to Custom Forms View the webinar recording Bold Italic Underline…" at bounding box center [248, 66] width 301 height 571
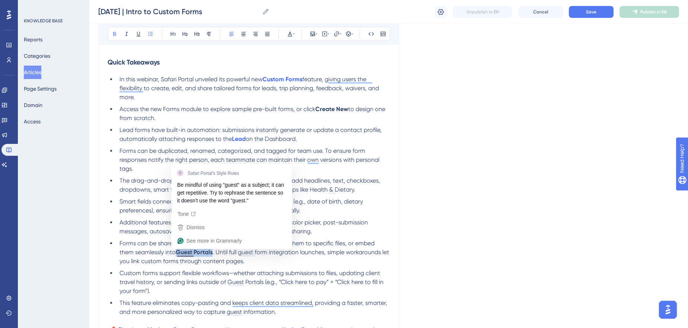
drag, startPoint x: 214, startPoint y: 249, endPoint x: 178, endPoint y: 252, distance: 36.2
click at [178, 252] on li "Forms can be shared in multiple ways: link them directly, assign them to specif…" at bounding box center [253, 252] width 273 height 27
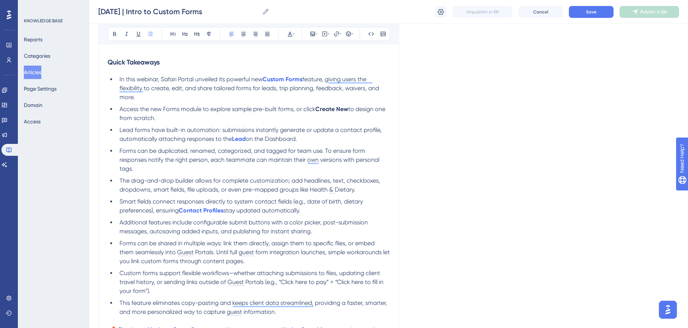
click at [230, 241] on span "Forms can be shared in multiple ways: link them directly, assign them to specif…" at bounding box center [255, 251] width 272 height 25
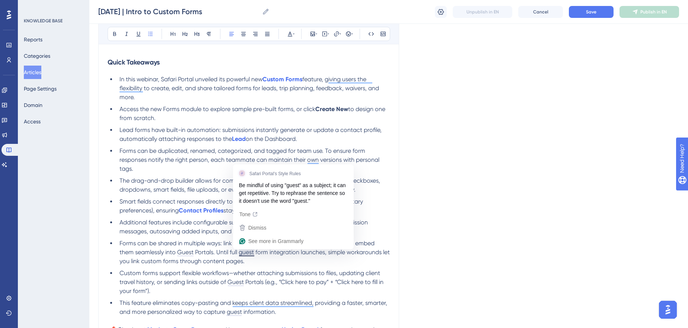
click at [244, 253] on span "Forms can be shared in multiple ways: link them directly, assign them to specif…" at bounding box center [255, 251] width 272 height 25
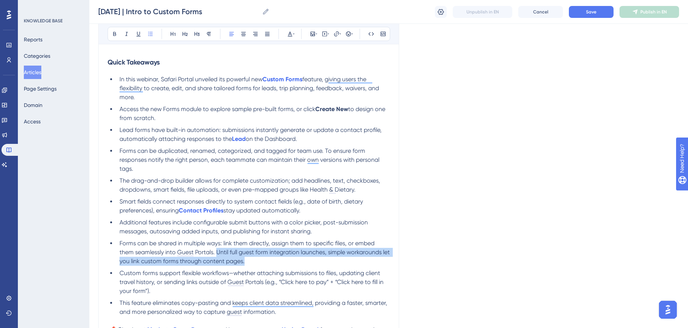
drag, startPoint x: 264, startPoint y: 261, endPoint x: 217, endPoint y: 251, distance: 48.0
click at [217, 251] on li "Forms can be shared in multiple ways: link them directly, assign them to specif…" at bounding box center [253, 252] width 273 height 27
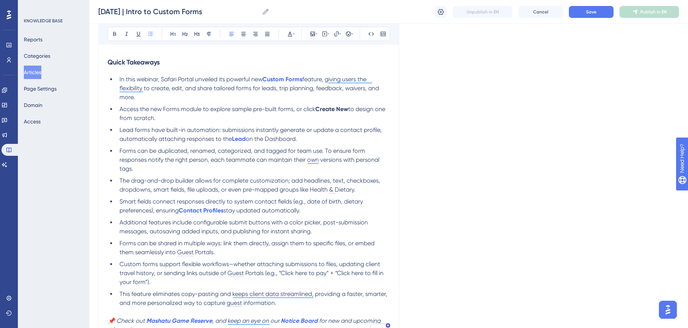
click at [144, 252] on span "Forms can be shared in multiple ways: link them directly, assign them to specif…" at bounding box center [247, 247] width 256 height 16
click at [143, 252] on span "Forms can be shared in multiple ways: link them directly, assign them to specif…" at bounding box center [247, 247] width 256 height 16
click at [232, 260] on span "Custom forms support flexible workflows—whether attaching submissions to files,…" at bounding box center [251, 272] width 265 height 25
click at [323, 265] on span "Custom forms support flexible workflows, whether attaching submissions to files…" at bounding box center [251, 272] width 265 height 25
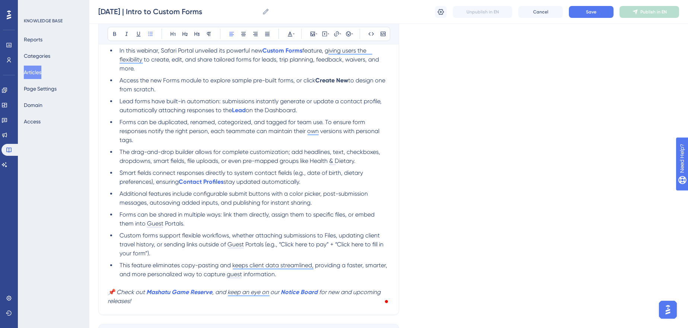
scroll to position [337, 0]
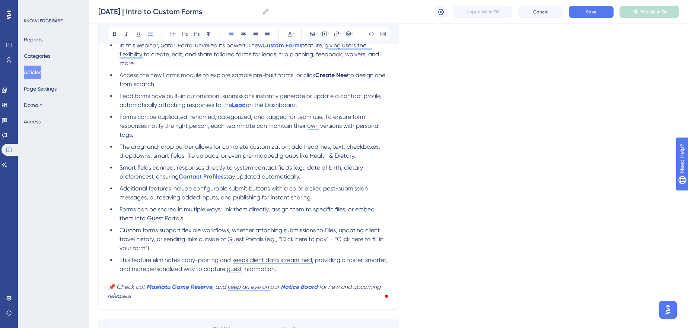
click at [334, 239] on span "Custom forms support flexible workflows, whether attaching submissions to Files…" at bounding box center [251, 238] width 265 height 25
click at [191, 252] on li "Custom forms support flexible workflows, whether attaching submissions to Files…" at bounding box center [253, 239] width 273 height 27
drag, startPoint x: 133, startPoint y: 258, endPoint x: 200, endPoint y: 258, distance: 66.6
click at [200, 258] on span "This feature eliminates copy-pasting and keeps client data streamlined, providi…" at bounding box center [253, 264] width 269 height 16
click at [170, 239] on span "Custom forms support flexible workflows, whether attaching submissions to Files…" at bounding box center [253, 238] width 268 height 25
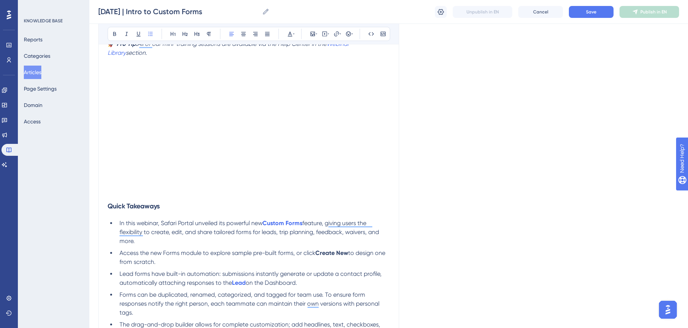
scroll to position [133, 0]
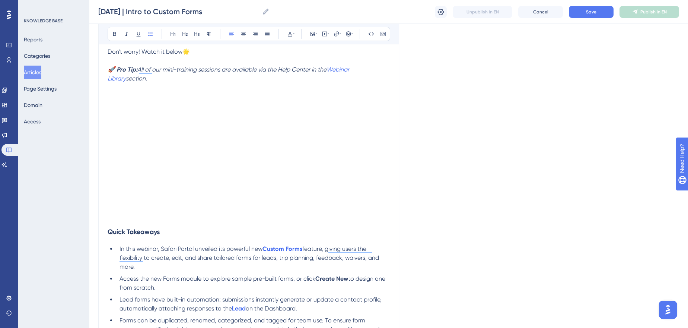
click at [479, 136] on div "Language English (Default) [DATE] | Intro to Custom Forms View the webinar reco…" at bounding box center [388, 235] width 581 height 643
click at [176, 214] on p "To enrich screen reader interactions, please activate Accessibility in Grammarl…" at bounding box center [249, 217] width 282 height 9
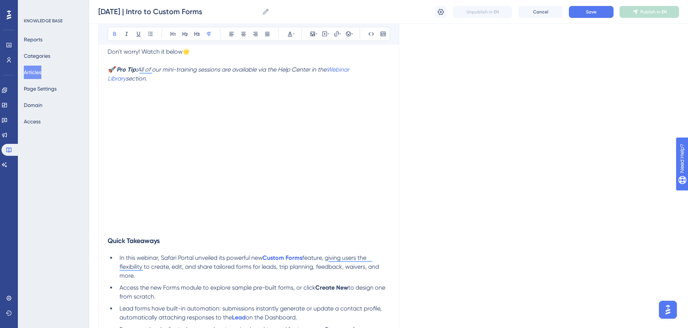
click at [329, 30] on div "Bold Italic Underline Bullet Point Heading 1 Heading 2 Heading 3 Normal Align L…" at bounding box center [249, 34] width 283 height 14
click at [329, 34] on div "Bold Italic Underline Bullet Point Heading 1 Heading 2 Heading 3 Normal Align L…" at bounding box center [249, 34] width 283 height 14
click at [328, 35] on icon at bounding box center [328, 34] width 1 height 6
click at [334, 70] on textarea at bounding box center [324, 80] width 113 height 34
paste textarea "<div style="padding:42.86% 0 0 0;position:relative;"><iframe src="[URL][DOMAIN_…"
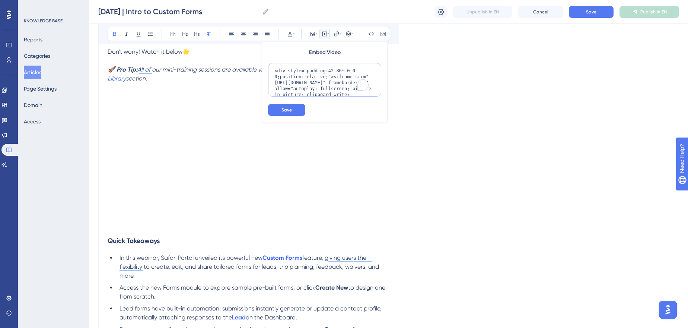
scroll to position [72, 0]
type textarea "<div style="padding:42.86% 0 0 0;position:relative;"><iframe src="[URL][DOMAIN_…"
click at [294, 112] on button "Save" at bounding box center [286, 110] width 37 height 12
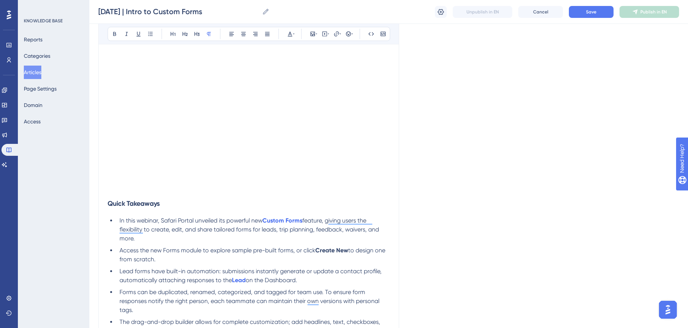
scroll to position [329, 0]
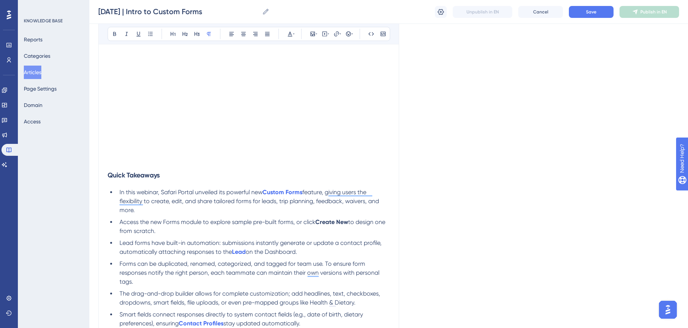
click at [126, 159] on p "To enrich screen reader interactions, please activate Accessibility in Grammarl…" at bounding box center [249, 160] width 282 height 9
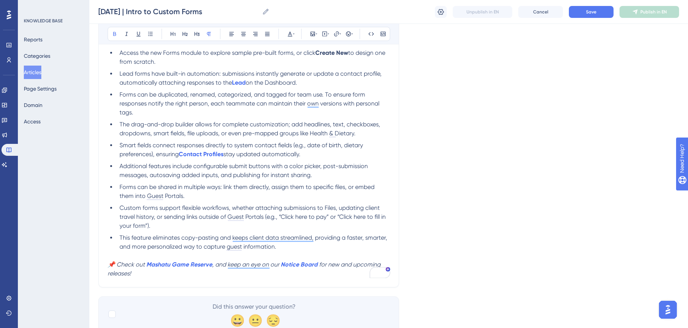
scroll to position [386, 0]
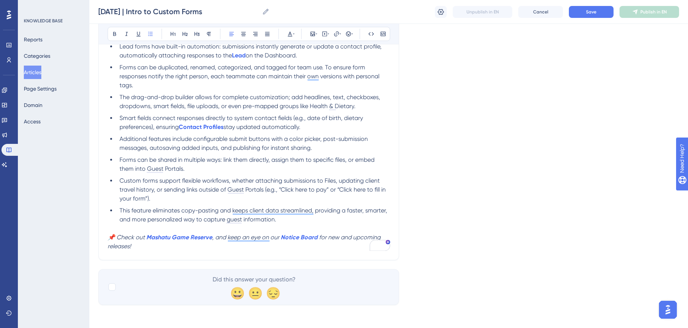
click at [213, 185] on span "Custom forms support flexible workflows, whether attaching submissions to Files…" at bounding box center [253, 189] width 268 height 25
click at [260, 212] on span "This feature eliminates copy-pasting and keeps client data streamlined, providi…" at bounding box center [253, 215] width 269 height 16
drag, startPoint x: 231, startPoint y: 236, endPoint x: 118, endPoint y: 234, distance: 113.6
click at [118, 234] on p "📌 Check out Mashatu Game Reserve , and keep an eye on our Notice Board for new …" at bounding box center [249, 242] width 282 height 18
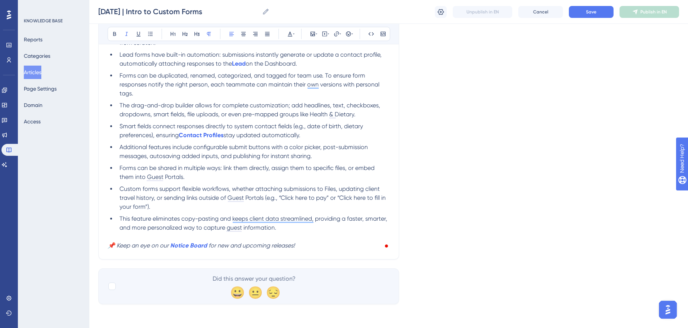
scroll to position [377, 0]
click at [203, 243] on strong "Notice Board" at bounding box center [188, 245] width 37 height 7
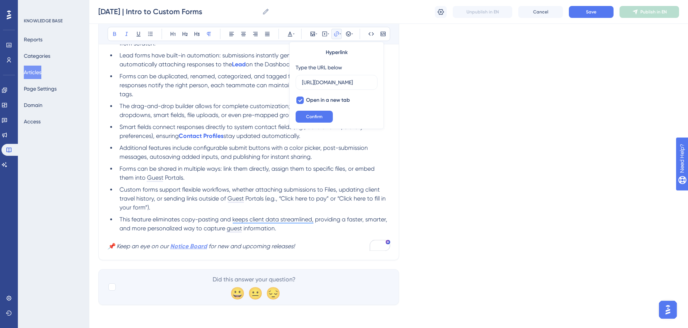
scroll to position [0, 18]
click at [246, 189] on span "Custom forms support flexible workflows, whether attaching submissions to Files…" at bounding box center [253, 198] width 268 height 25
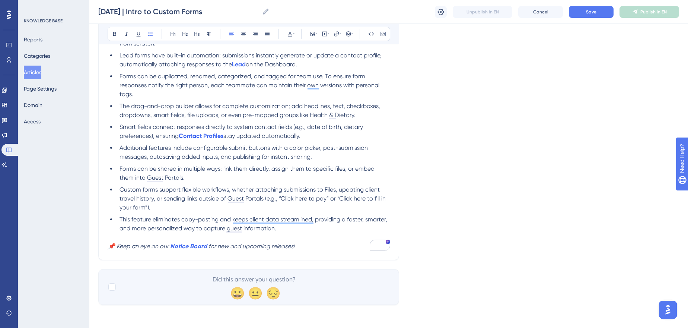
click at [193, 234] on p "To enrich screen reader interactions, please activate Accessibility in Grammarl…" at bounding box center [249, 237] width 282 height 9
click at [250, 197] on span "Custom forms support flexible workflows, whether attaching submissions to Files…" at bounding box center [253, 198] width 268 height 25
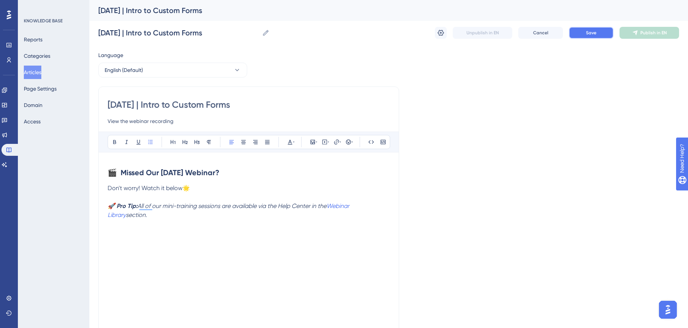
click at [599, 31] on button "Save" at bounding box center [591, 33] width 45 height 12
click at [647, 34] on span "Publish in EN" at bounding box center [653, 33] width 26 height 6
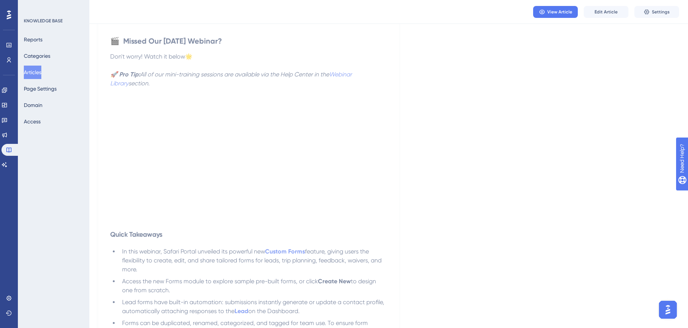
scroll to position [34, 0]
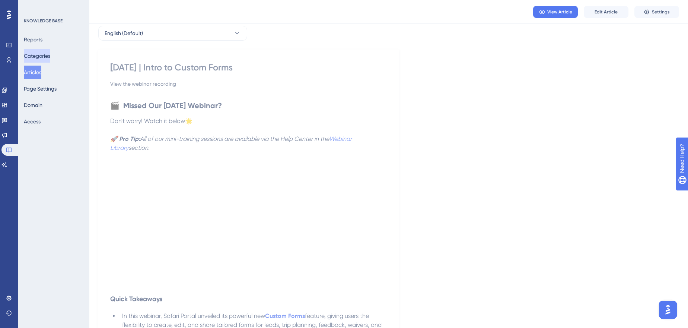
click at [50, 53] on button "Categories" at bounding box center [37, 55] width 26 height 13
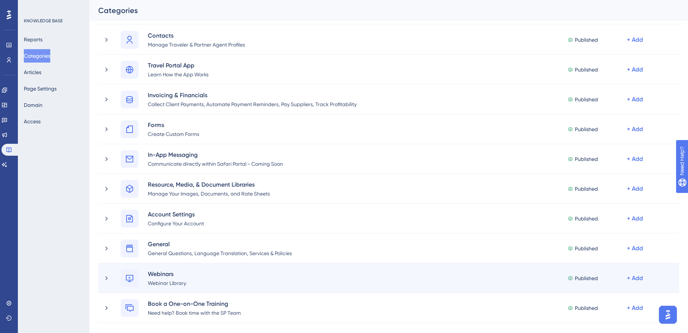
scroll to position [372, 0]
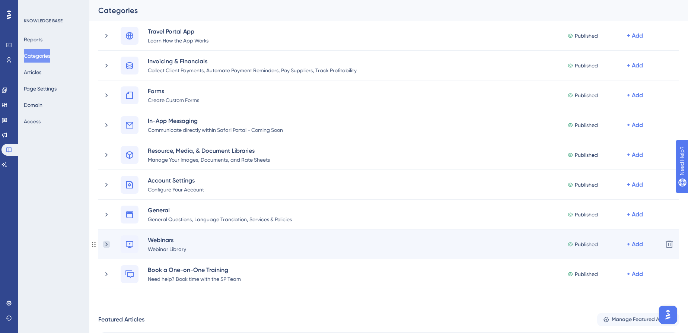
click at [106, 242] on icon at bounding box center [106, 243] width 7 height 7
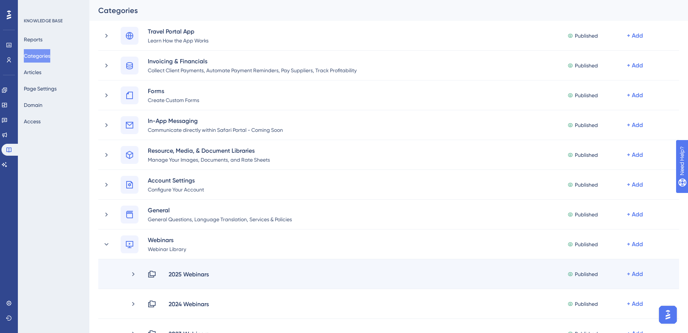
scroll to position [474, 0]
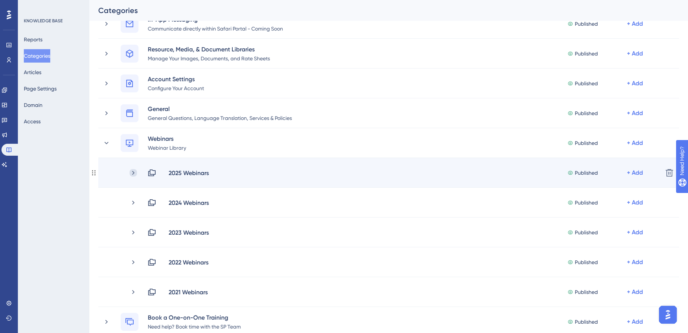
click at [133, 170] on icon at bounding box center [133, 172] width 2 height 4
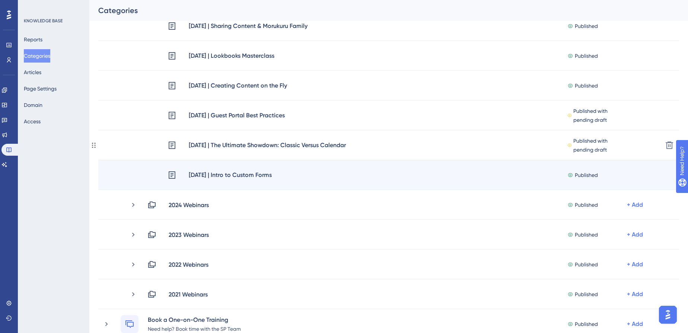
scroll to position [1208, 0]
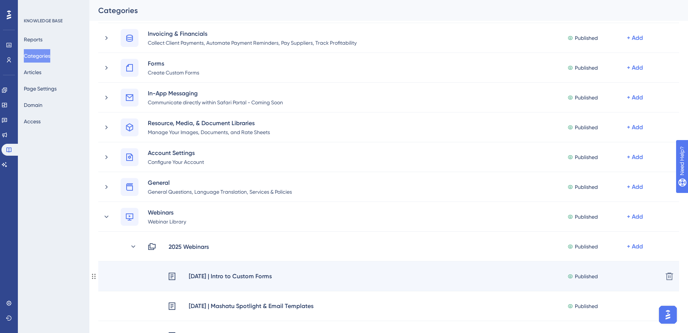
scroll to position [501, 0]
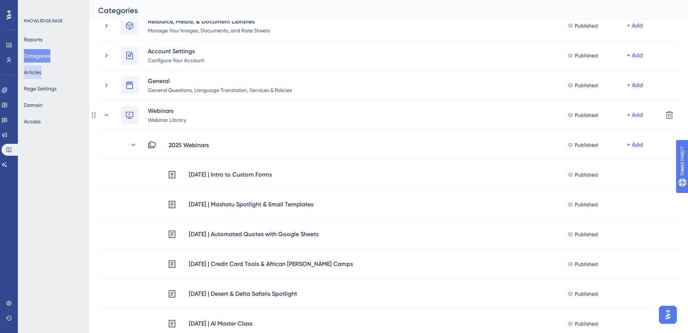
click at [30, 71] on button "Articles" at bounding box center [32, 72] width 17 height 13
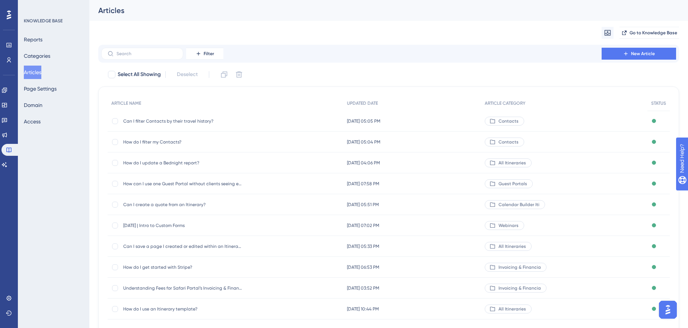
click at [153, 222] on span "[DATE] | Intro to Custom Forms" at bounding box center [182, 225] width 119 height 6
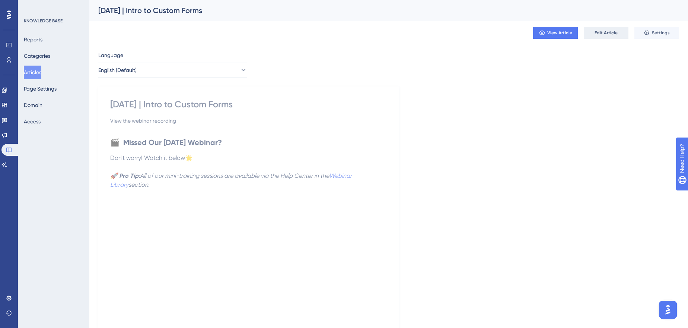
click at [611, 35] on span "Edit Article" at bounding box center [606, 33] width 23 height 6
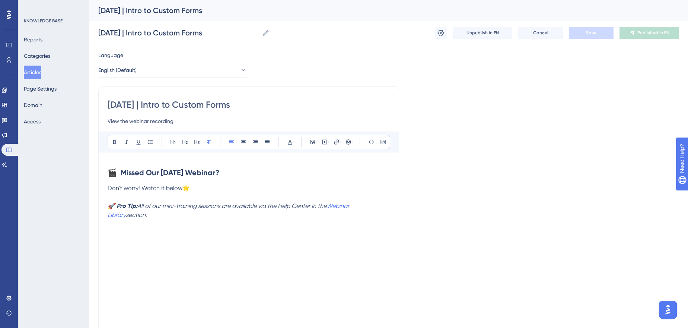
scroll to position [175, 0]
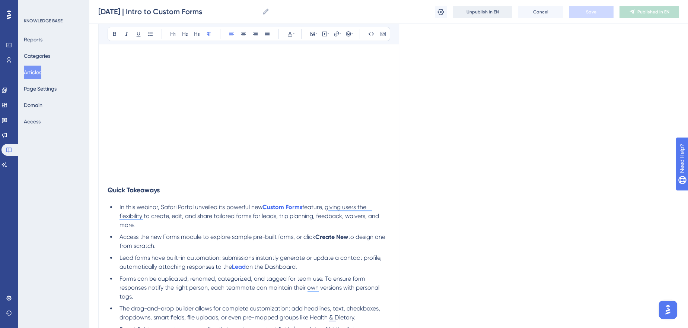
click at [506, 13] on button "Unpublish in EN" at bounding box center [483, 12] width 60 height 12
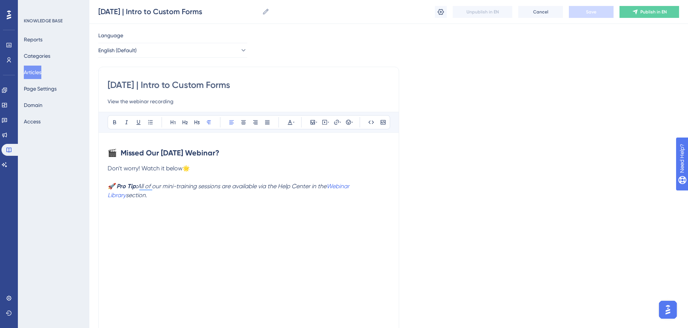
scroll to position [0, 0]
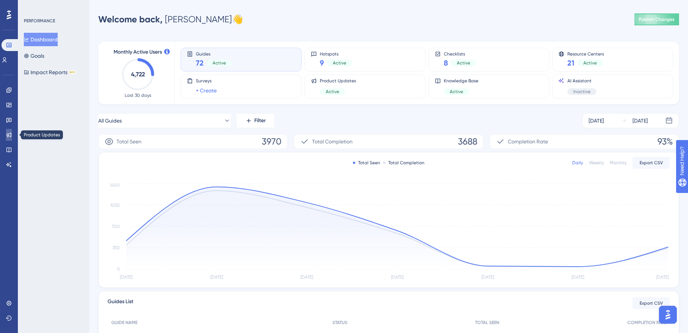
click at [10, 135] on icon at bounding box center [9, 135] width 6 height 6
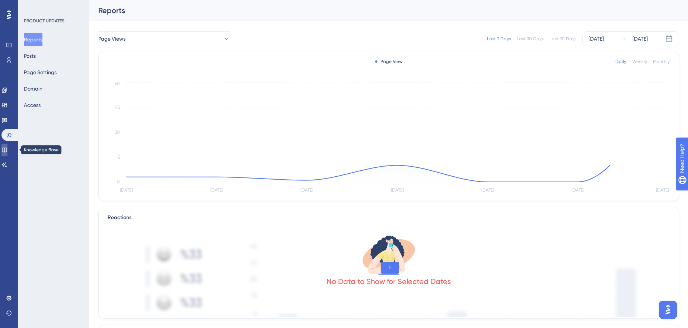
click at [7, 147] on icon at bounding box center [4, 149] width 5 height 5
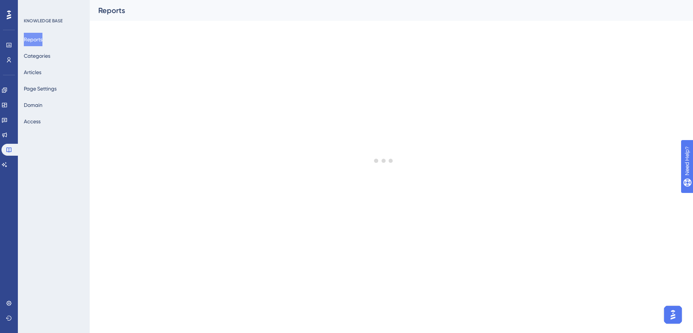
click at [54, 76] on div "Reports Categories Articles Page Settings Domain Access" at bounding box center [54, 80] width 60 height 95
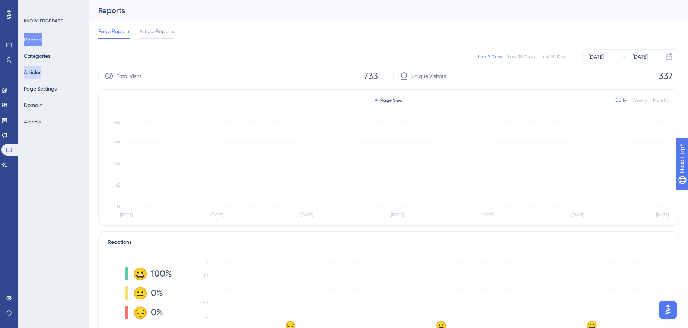
click at [31, 73] on button "Articles" at bounding box center [32, 72] width 17 height 13
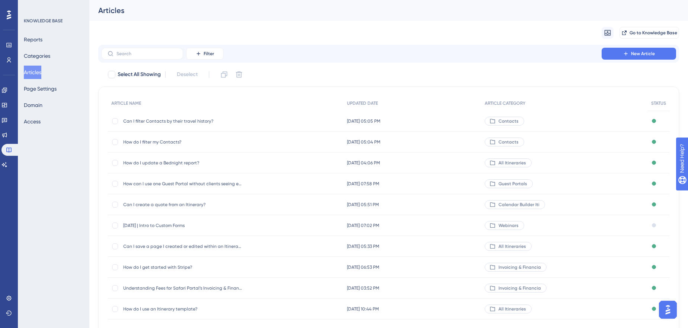
click at [189, 223] on span "[DATE] | Intro to Custom Forms" at bounding box center [182, 225] width 119 height 6
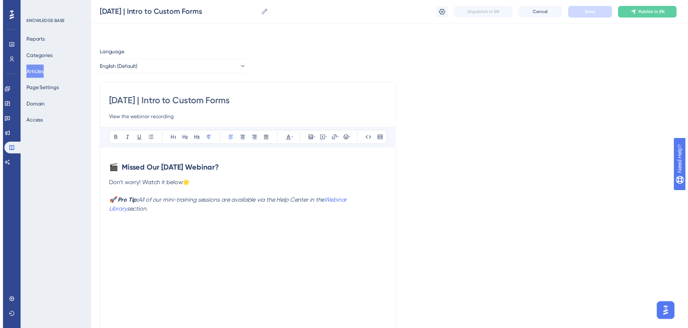
scroll to position [175, 0]
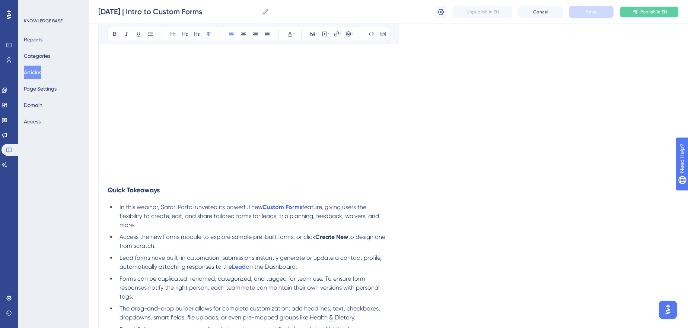
click at [650, 10] on span "Publish in EN" at bounding box center [653, 12] width 26 height 6
